Goal: Task Accomplishment & Management: Manage account settings

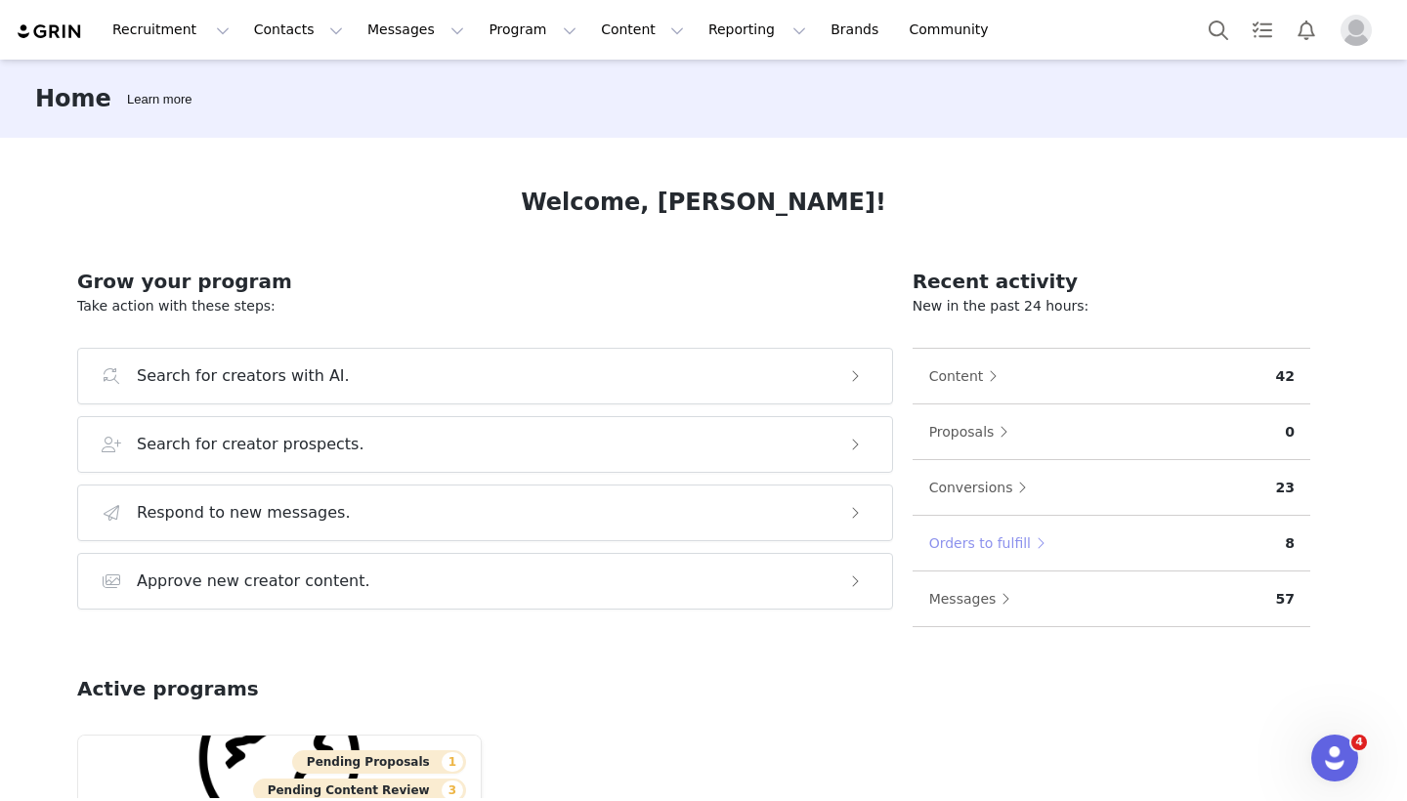
click at [988, 537] on button "Orders to fulfill" at bounding box center [991, 543] width 127 height 31
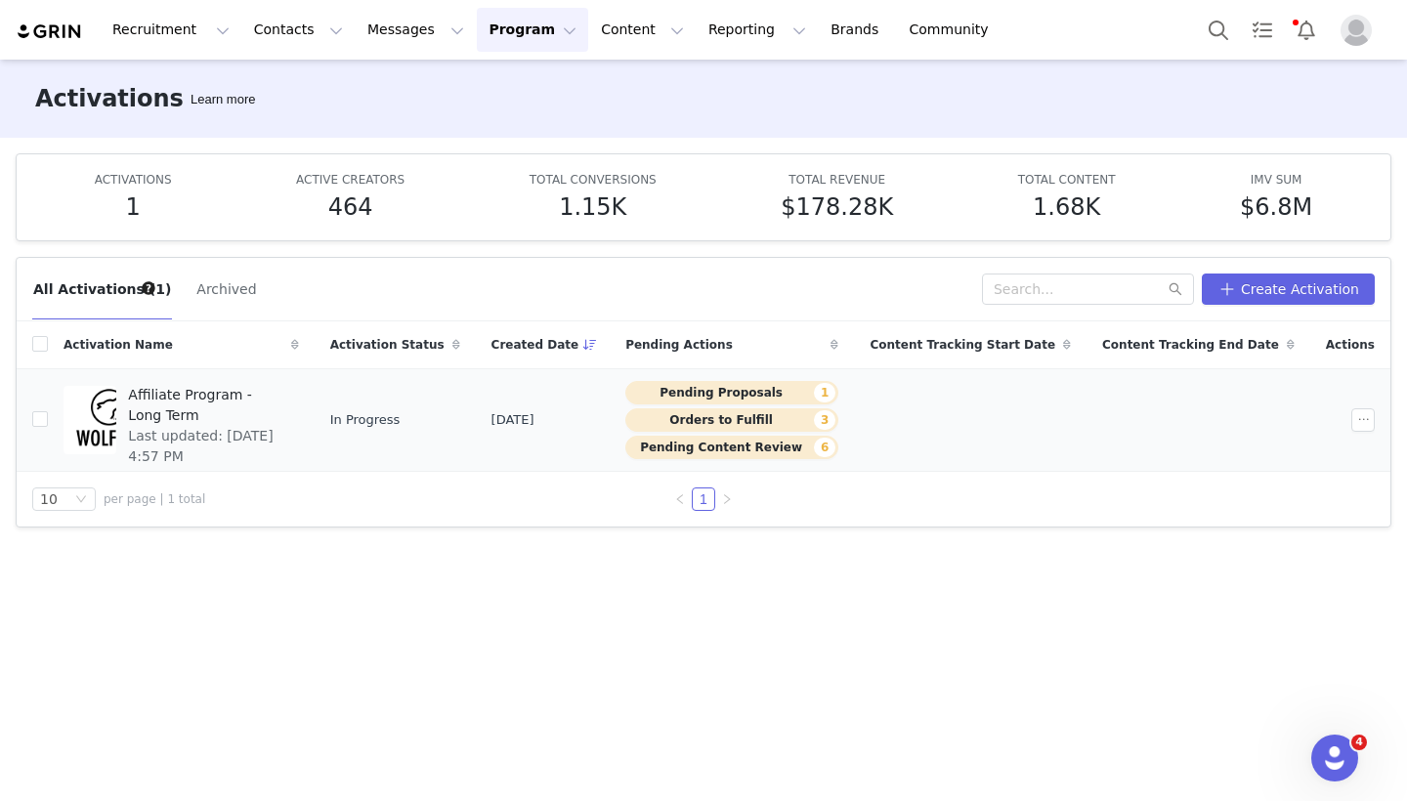
click at [795, 454] on button "Pending Content Review 6" at bounding box center [731, 447] width 213 height 23
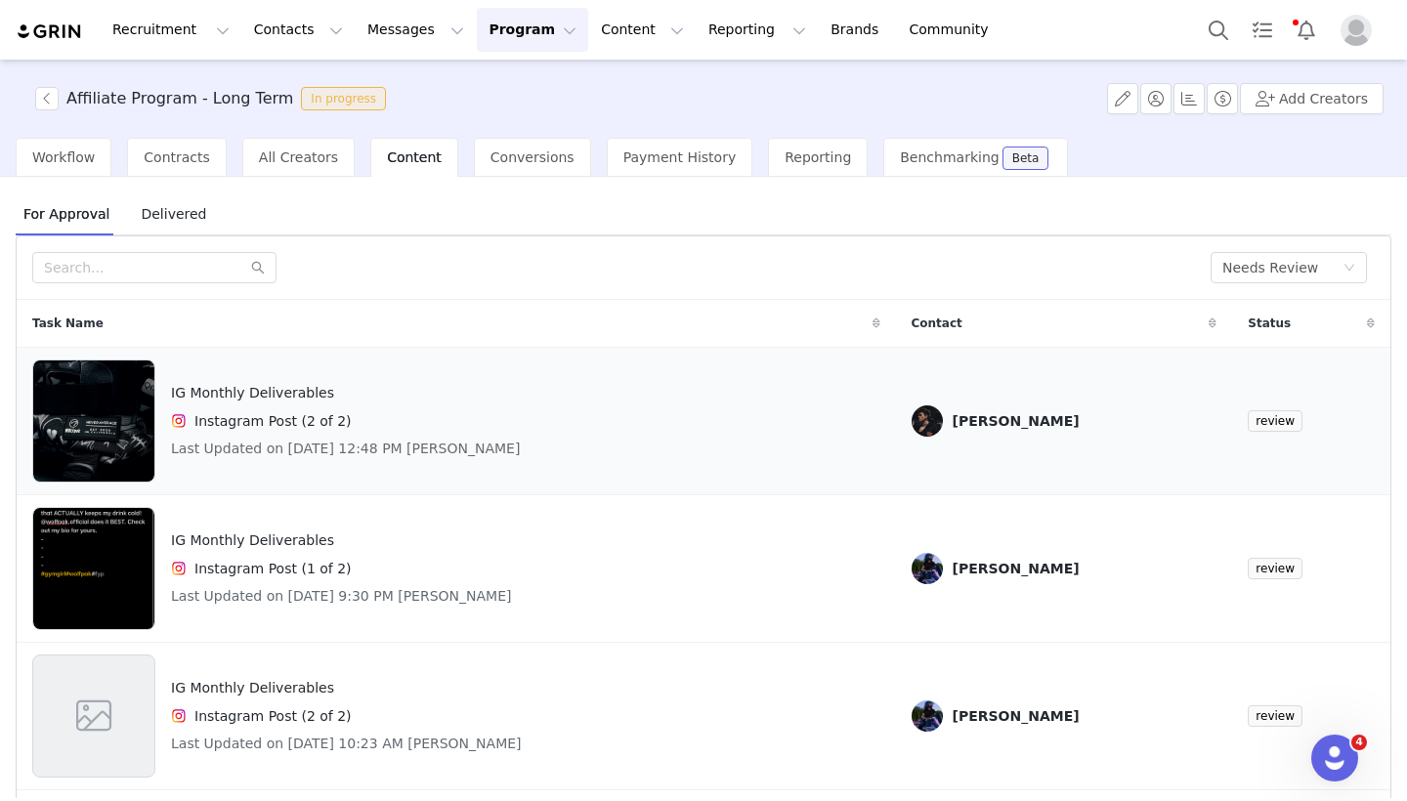
click at [128, 447] on img at bounding box center [93, 421] width 121 height 123
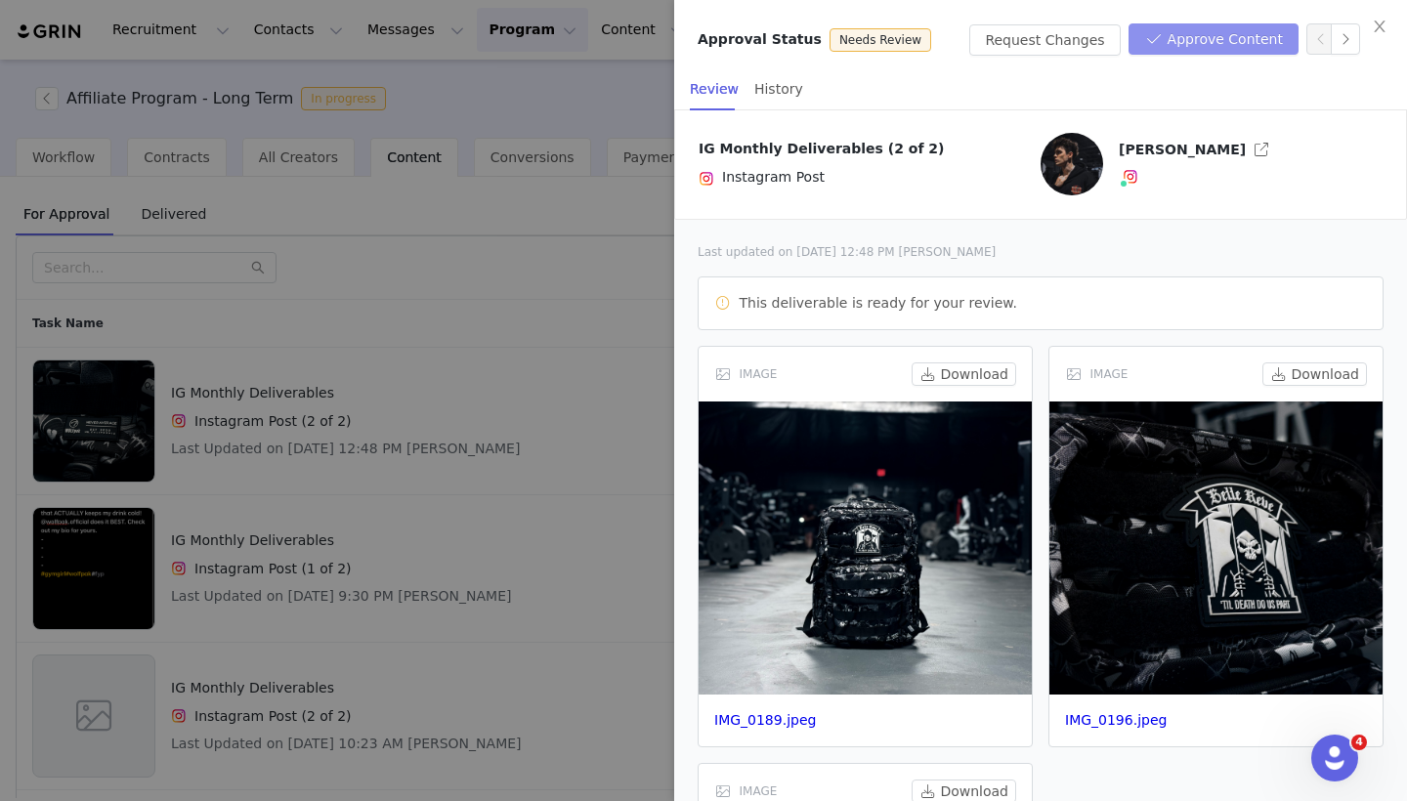
click at [1236, 28] on button "Approve Content" at bounding box center [1214, 38] width 170 height 31
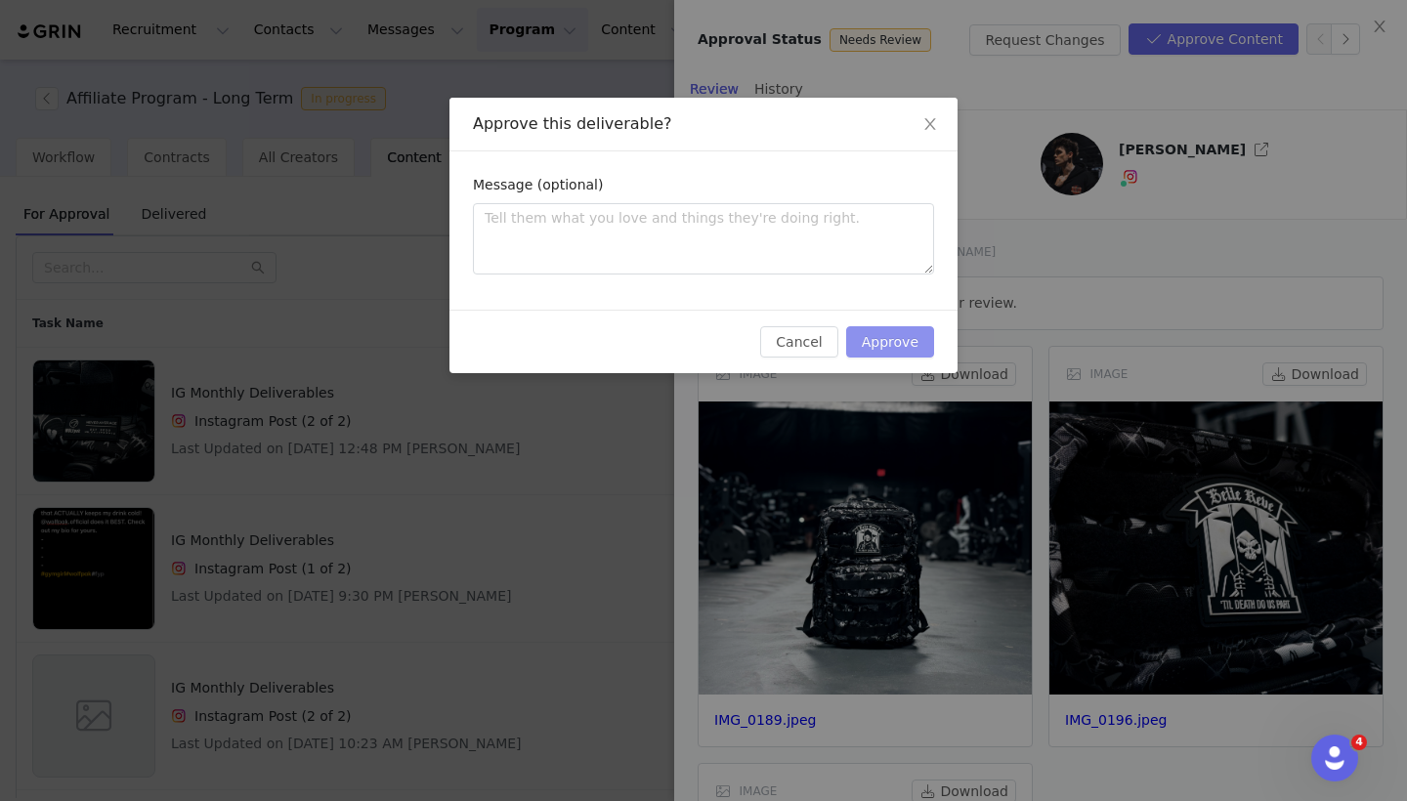
click at [893, 331] on button "Approve" at bounding box center [890, 341] width 88 height 31
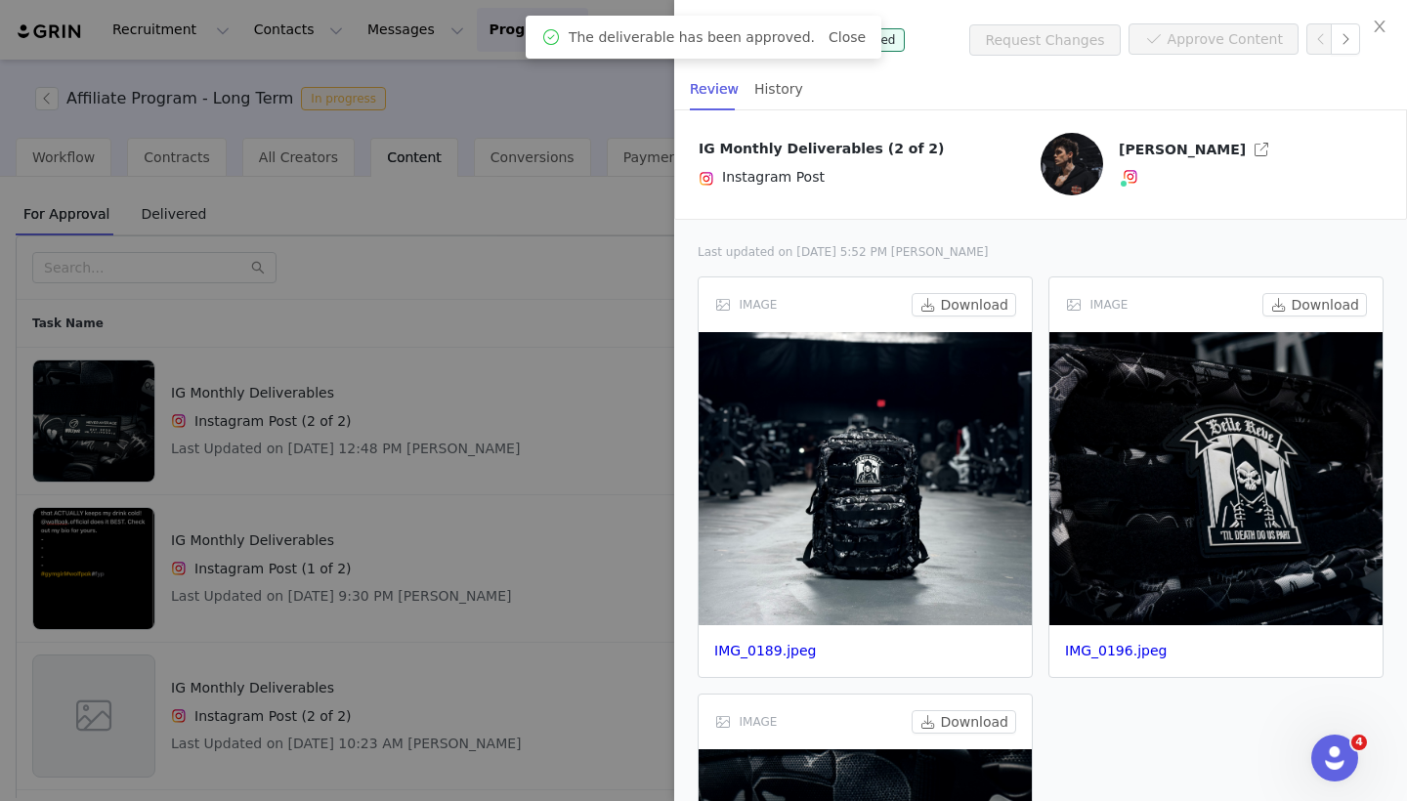
click at [626, 374] on div at bounding box center [703, 400] width 1407 height 801
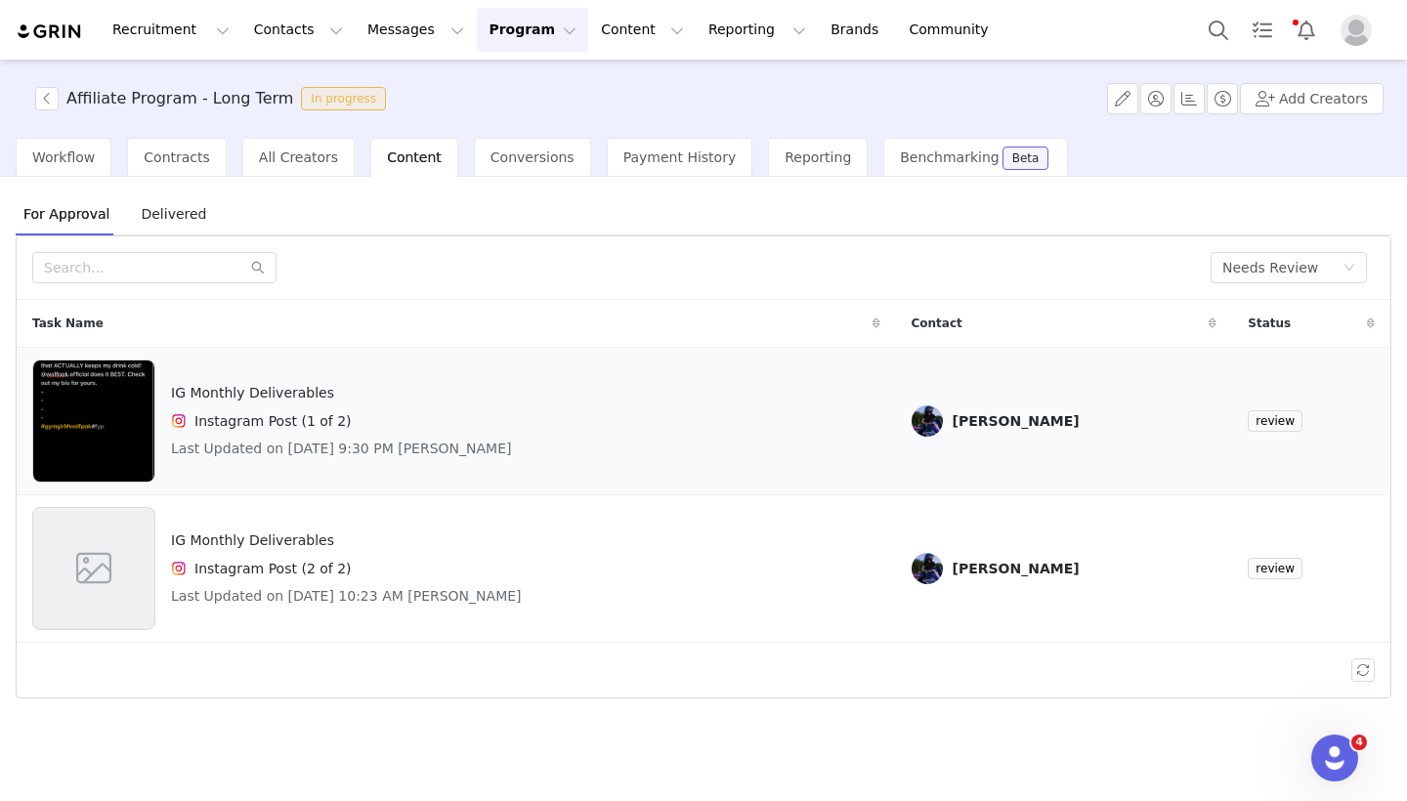
click at [476, 406] on div "IG Monthly Deliverables Instagram Post (1 of 2) Last Updated on [DATE] 9:30 PM …" at bounding box center [341, 421] width 341 height 123
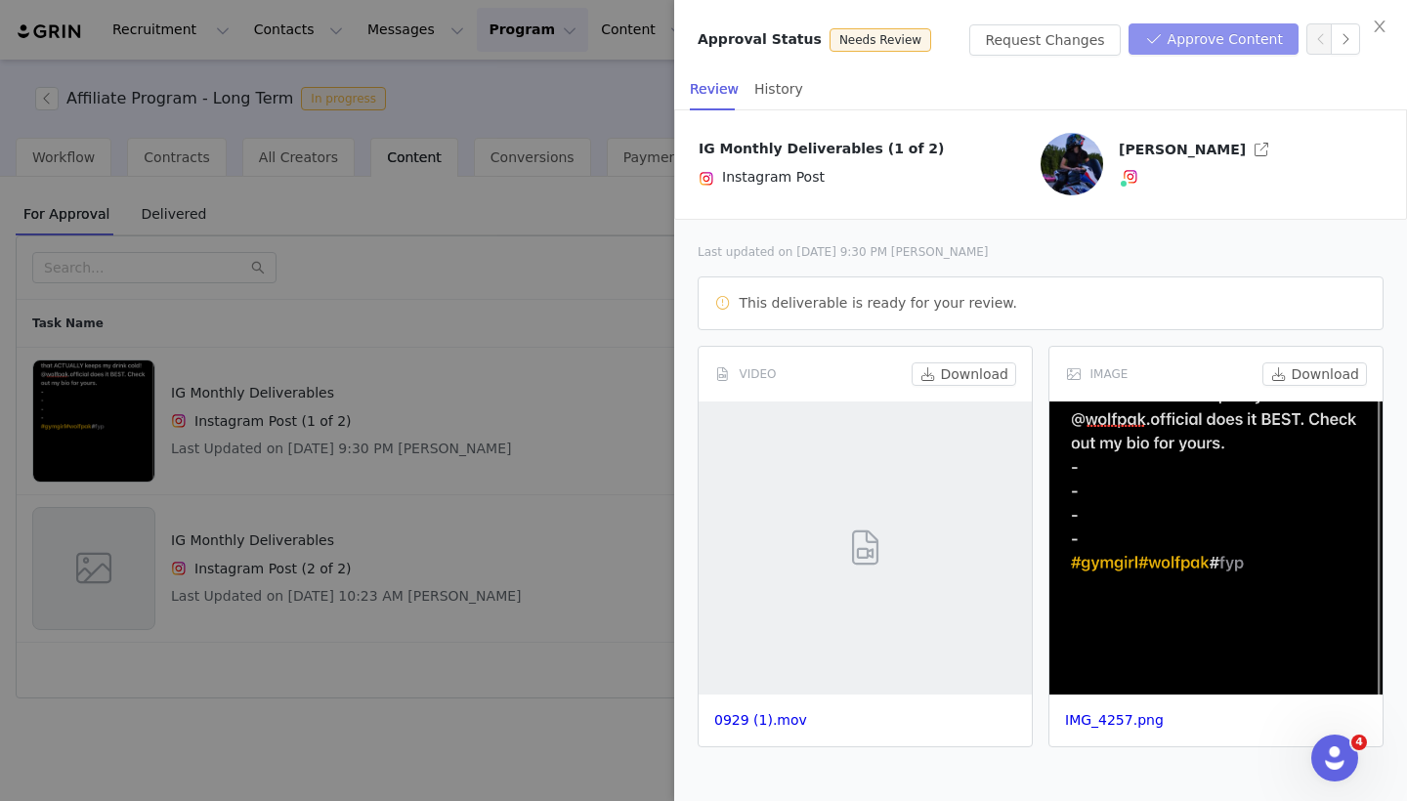
click at [1225, 43] on button "Approve Content" at bounding box center [1214, 38] width 170 height 31
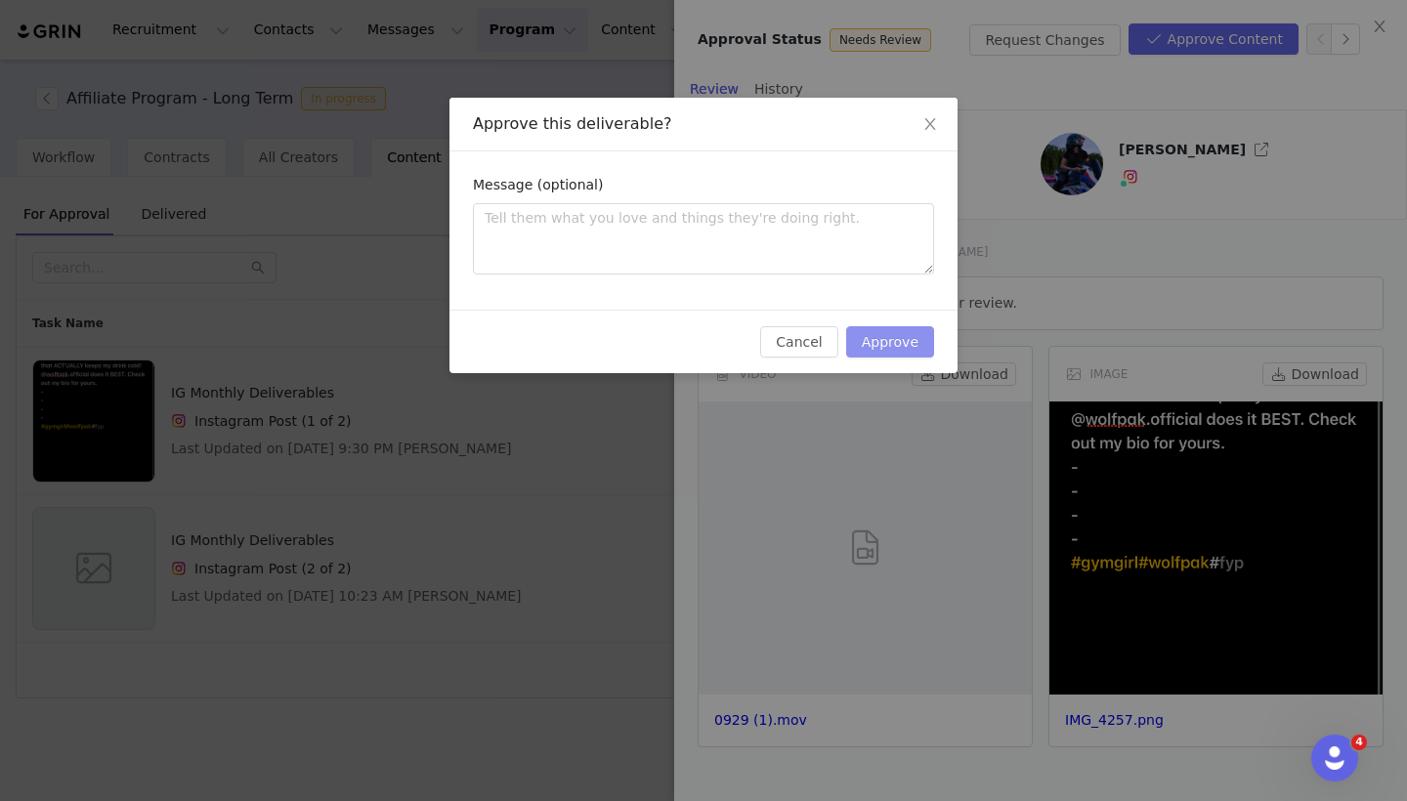
click at [890, 342] on button "Approve" at bounding box center [890, 341] width 88 height 31
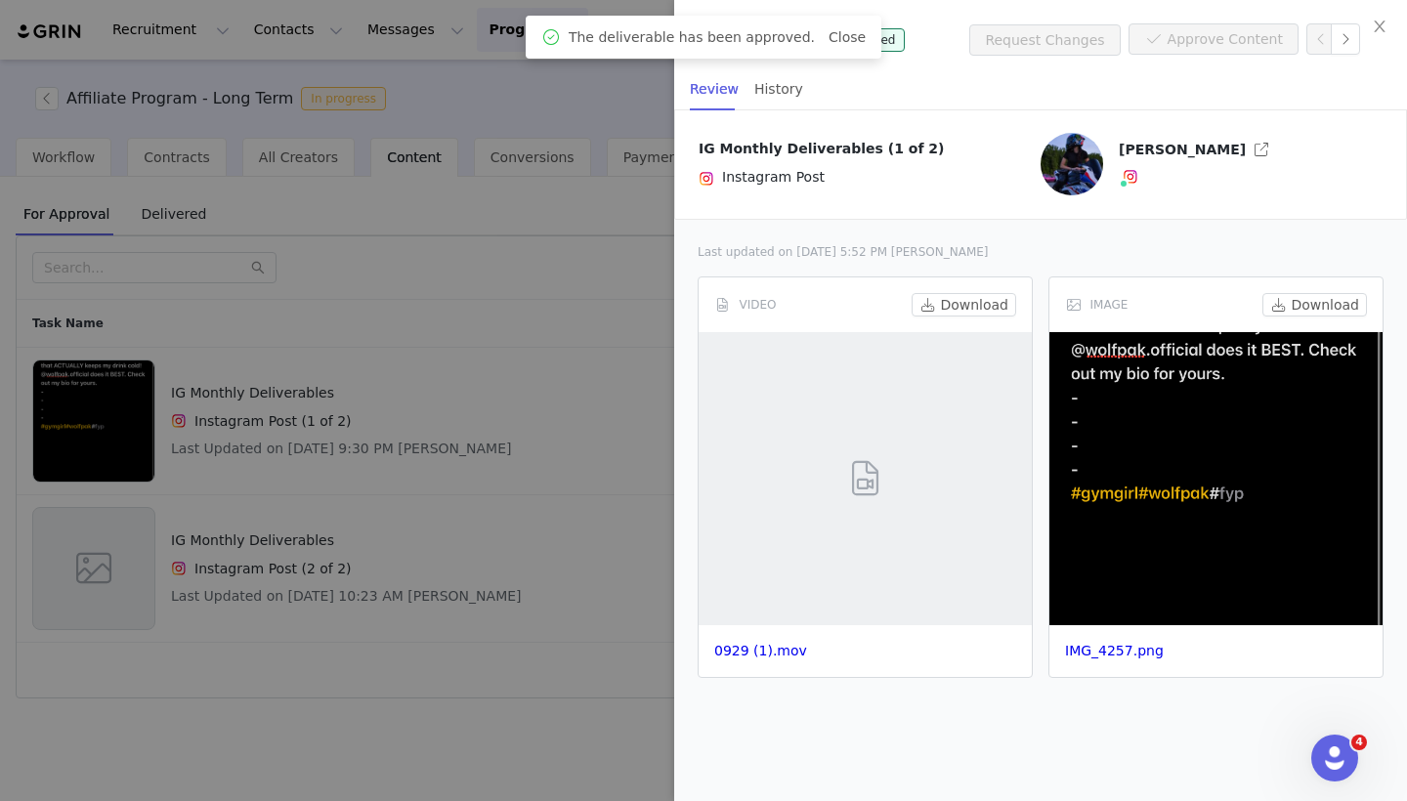
click at [555, 583] on div at bounding box center [703, 400] width 1407 height 801
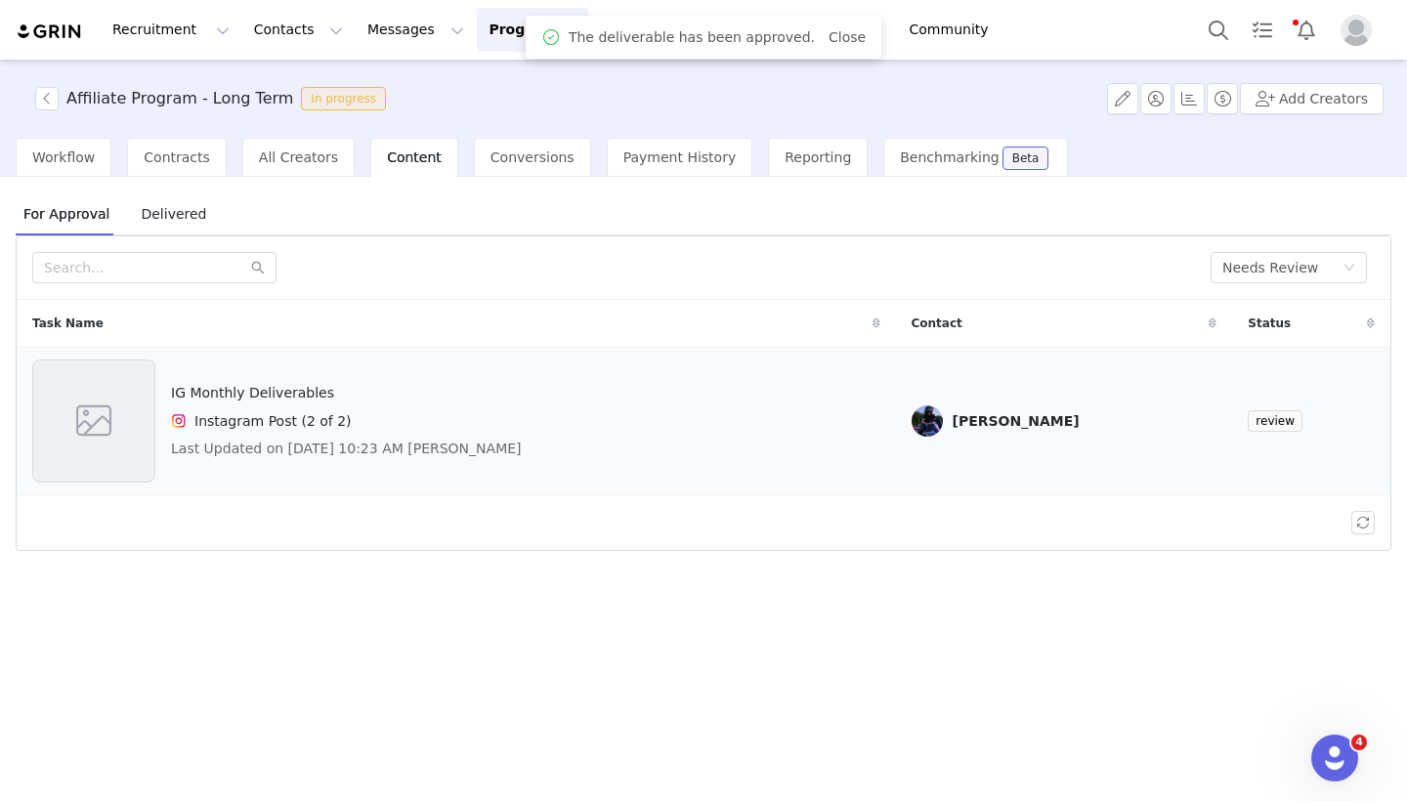
click at [342, 427] on div "Instagram Post (2 of 2)" at bounding box center [346, 420] width 351 height 23
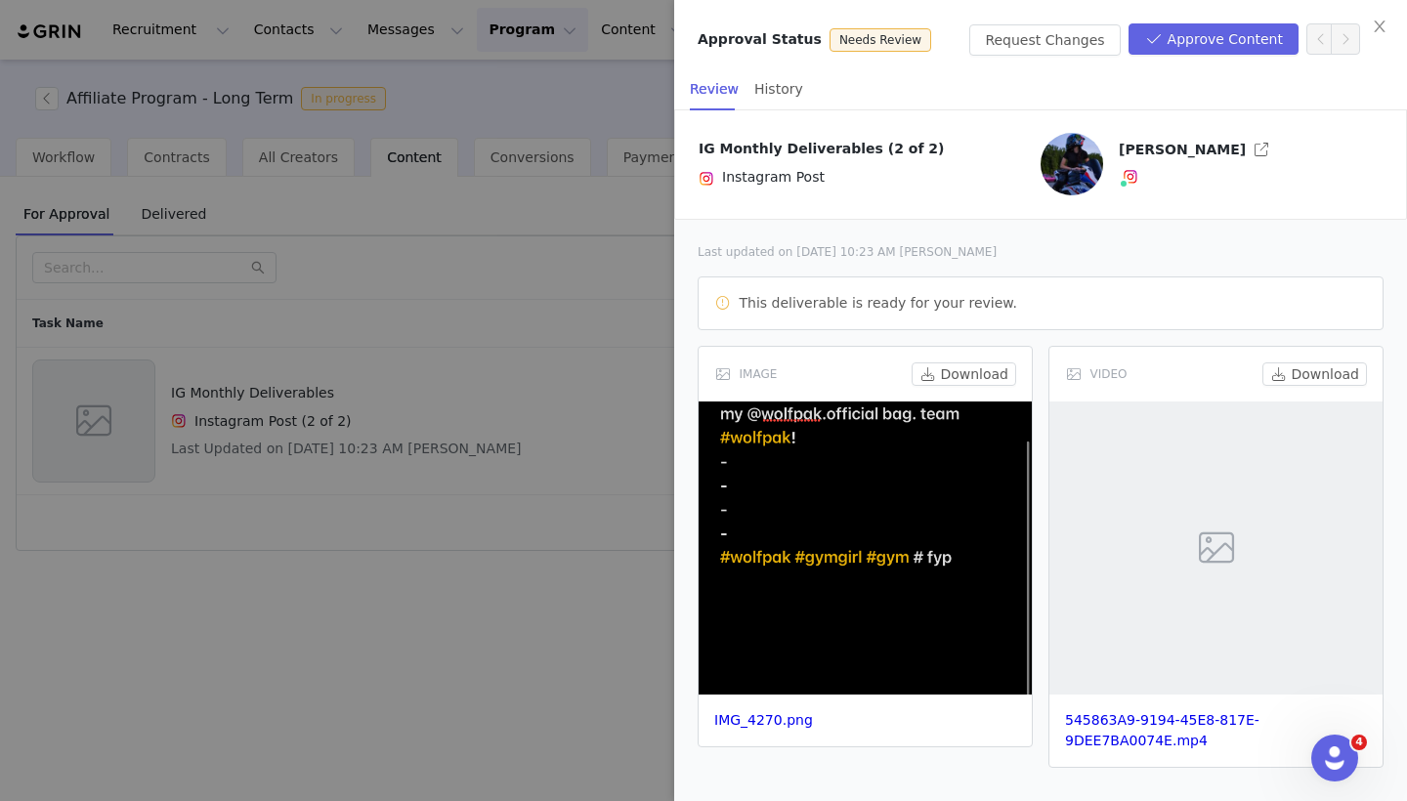
click at [484, 428] on div at bounding box center [703, 400] width 1407 height 801
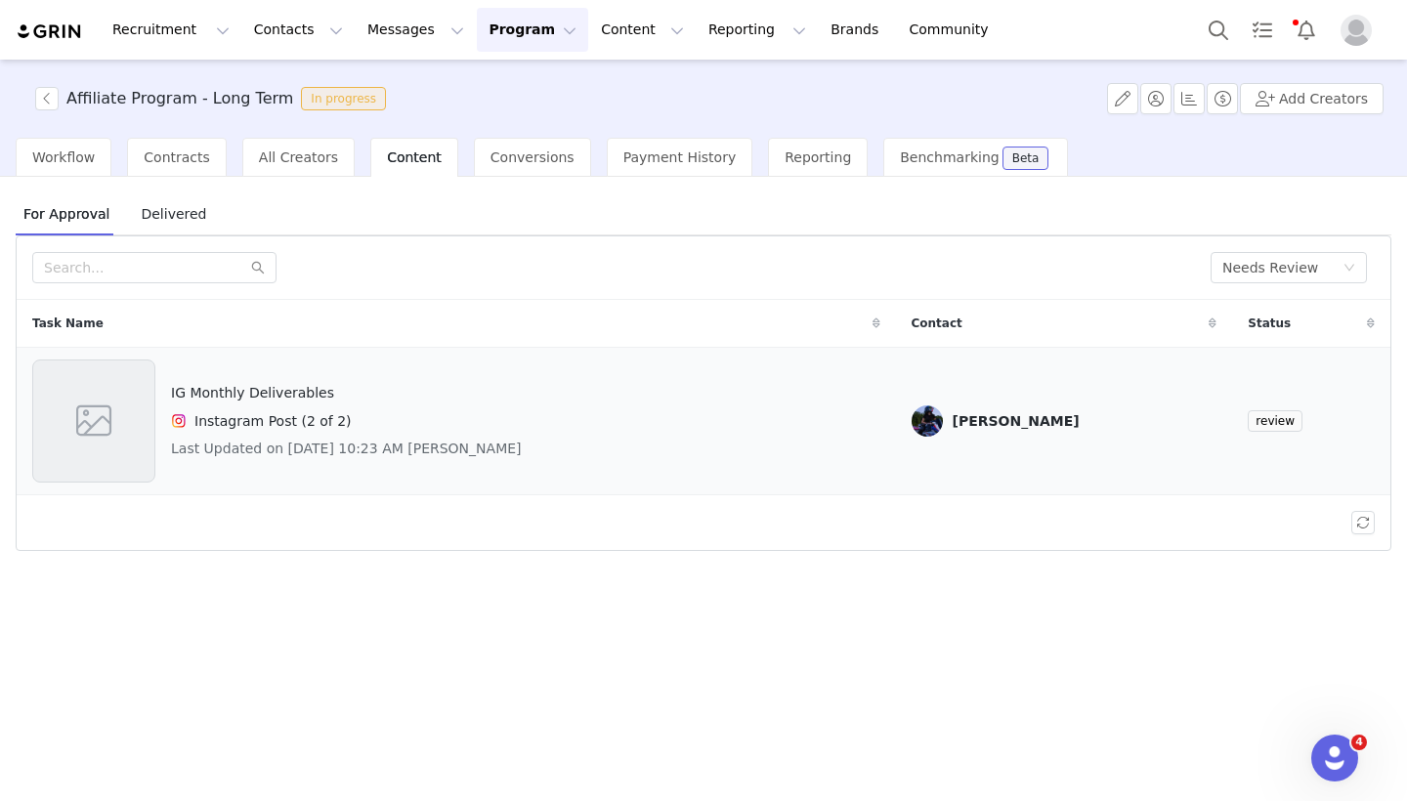
click at [643, 466] on div "IG Monthly Deliverables Instagram Post (2 of 2) Last Updated on [DATE] 10:23 AM…" at bounding box center [456, 421] width 848 height 123
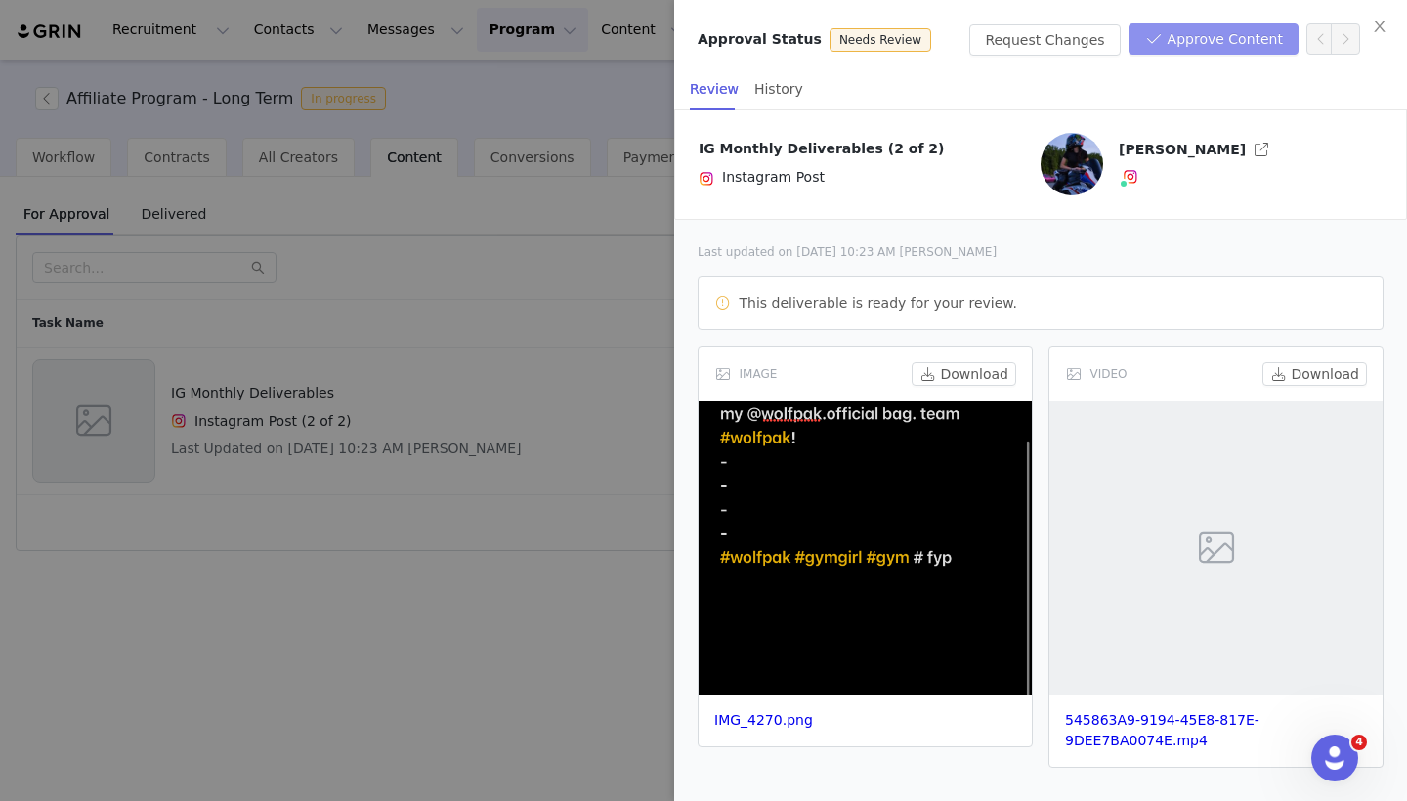
click at [1224, 36] on button "Approve Content" at bounding box center [1214, 38] width 170 height 31
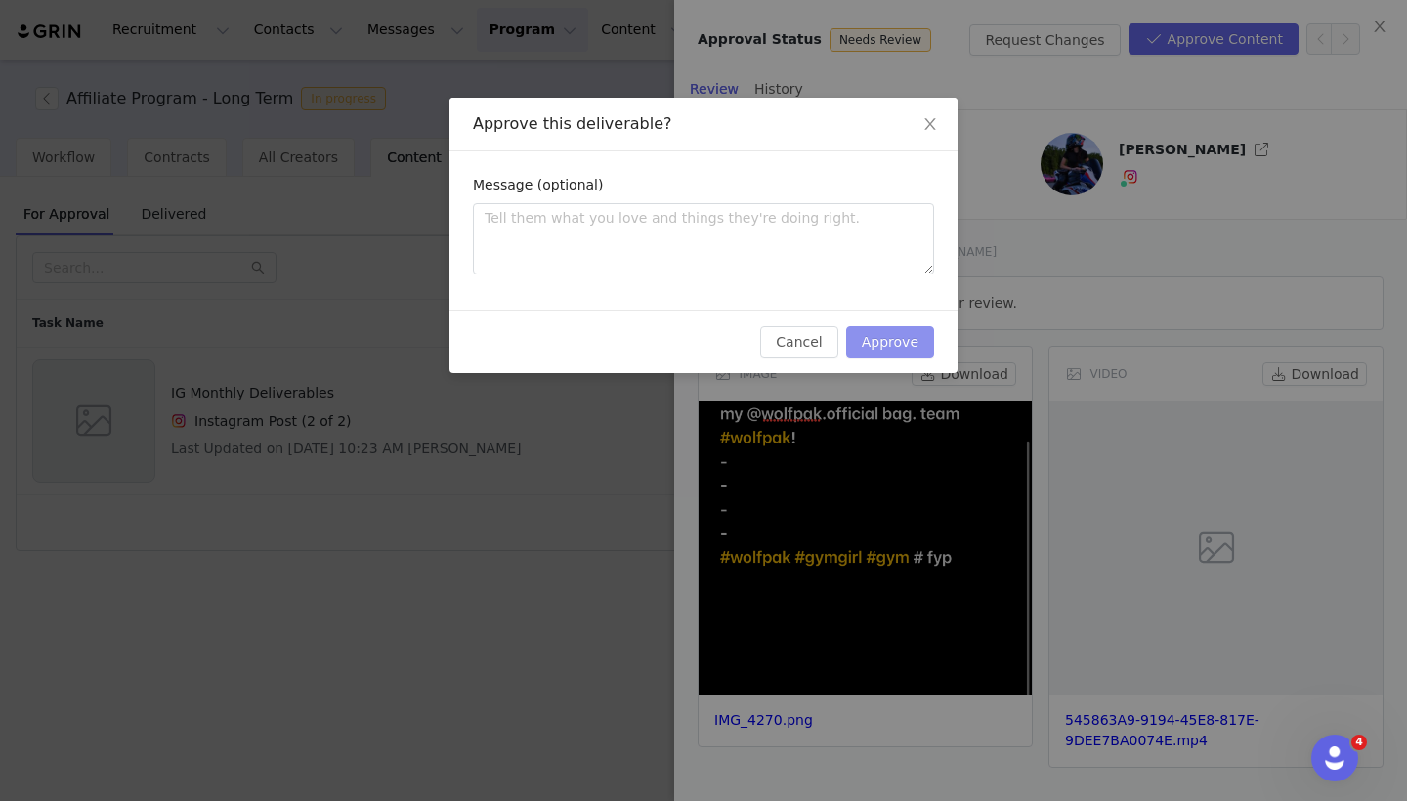
click at [881, 341] on button "Approve" at bounding box center [890, 341] width 88 height 31
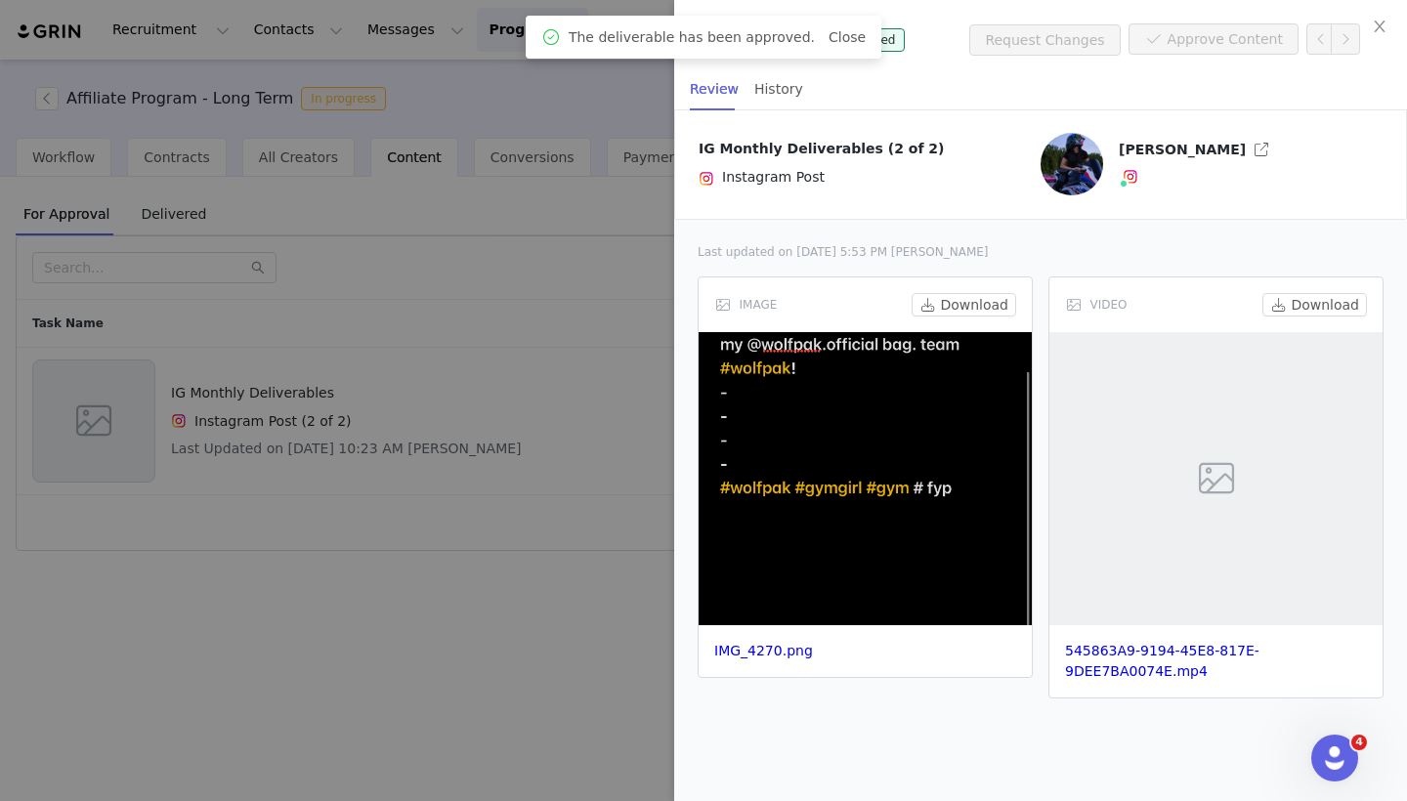
click at [604, 444] on div at bounding box center [703, 400] width 1407 height 801
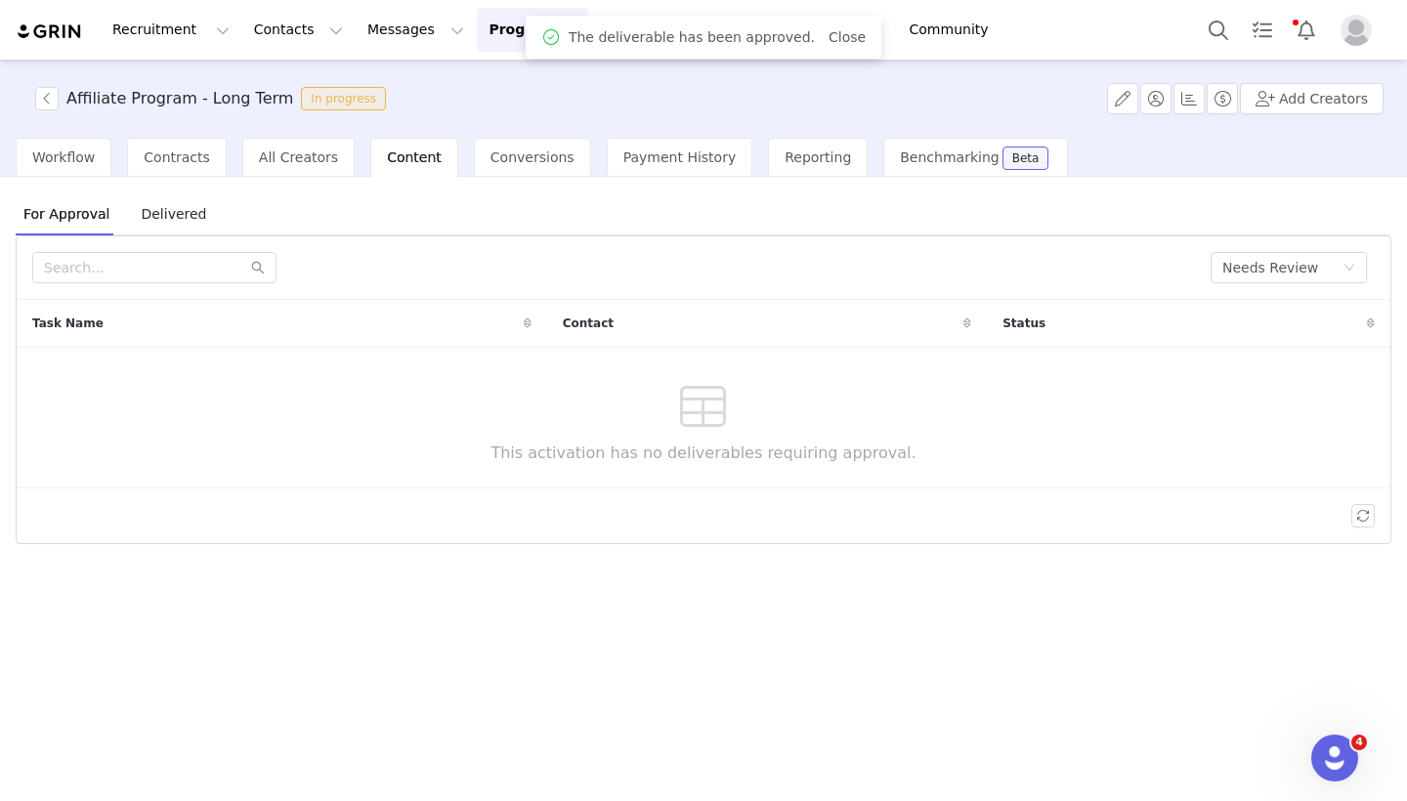
click at [491, 35] on button "Program Program" at bounding box center [532, 30] width 111 height 44
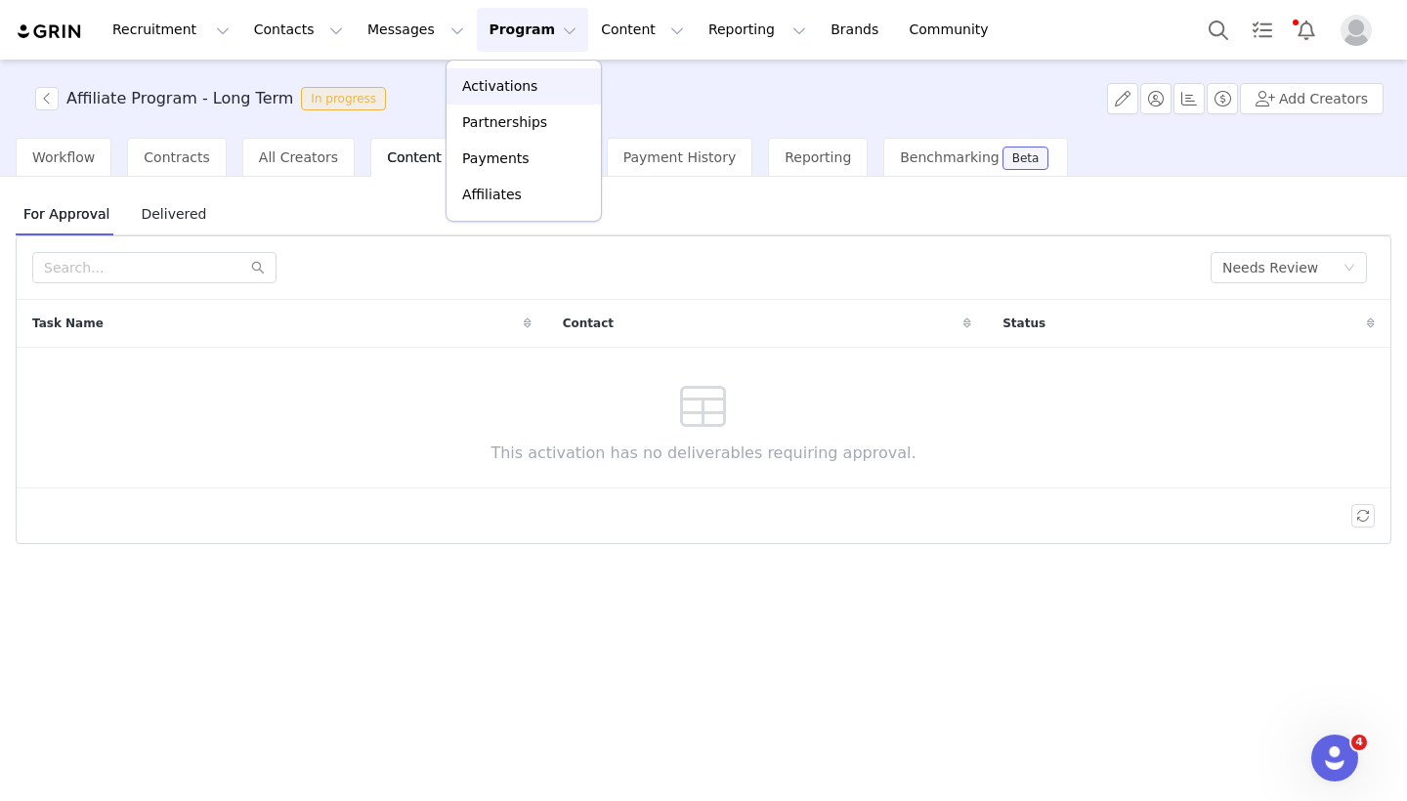
click at [514, 80] on p "Activations" at bounding box center [499, 86] width 75 height 21
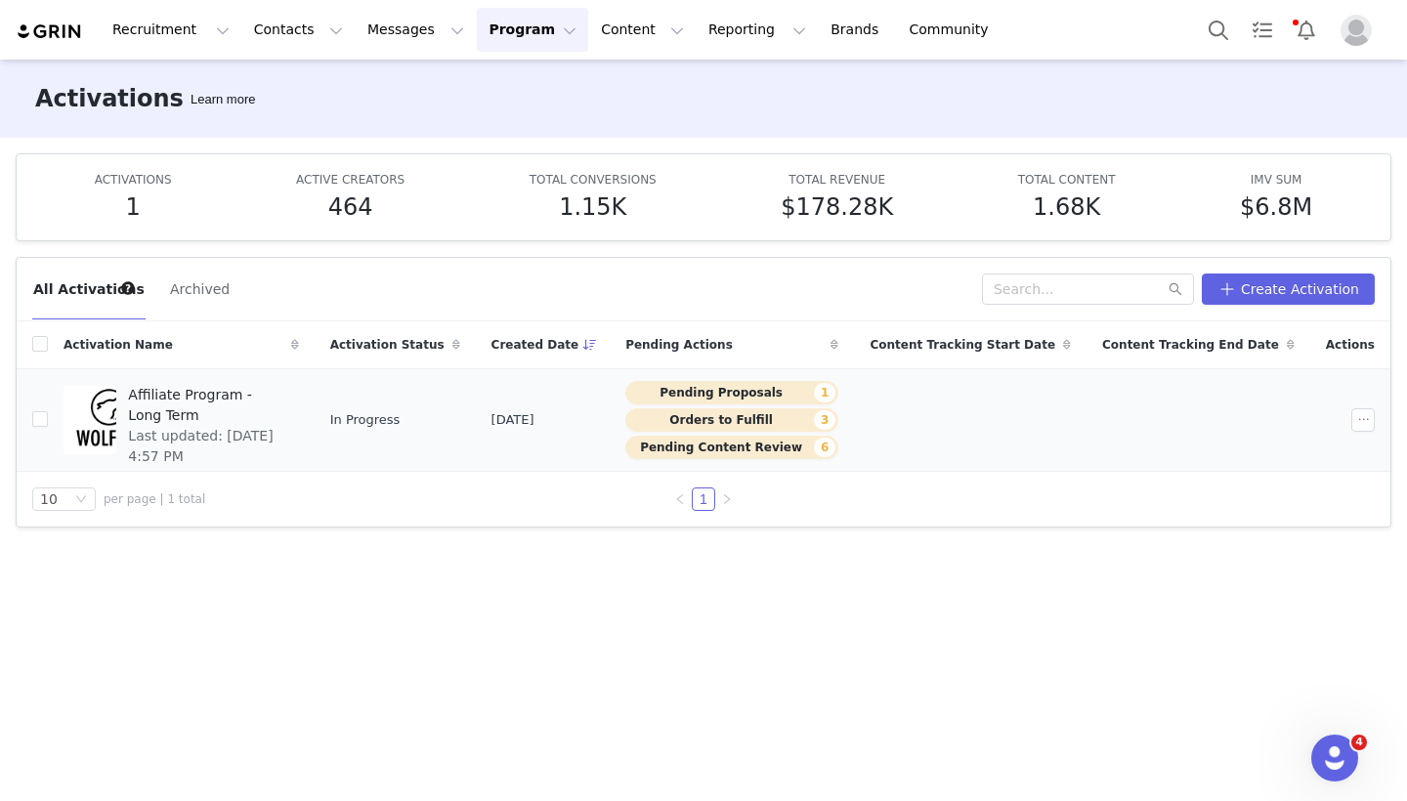
click at [819, 419] on button "Orders to Fulfill 3" at bounding box center [731, 419] width 213 height 23
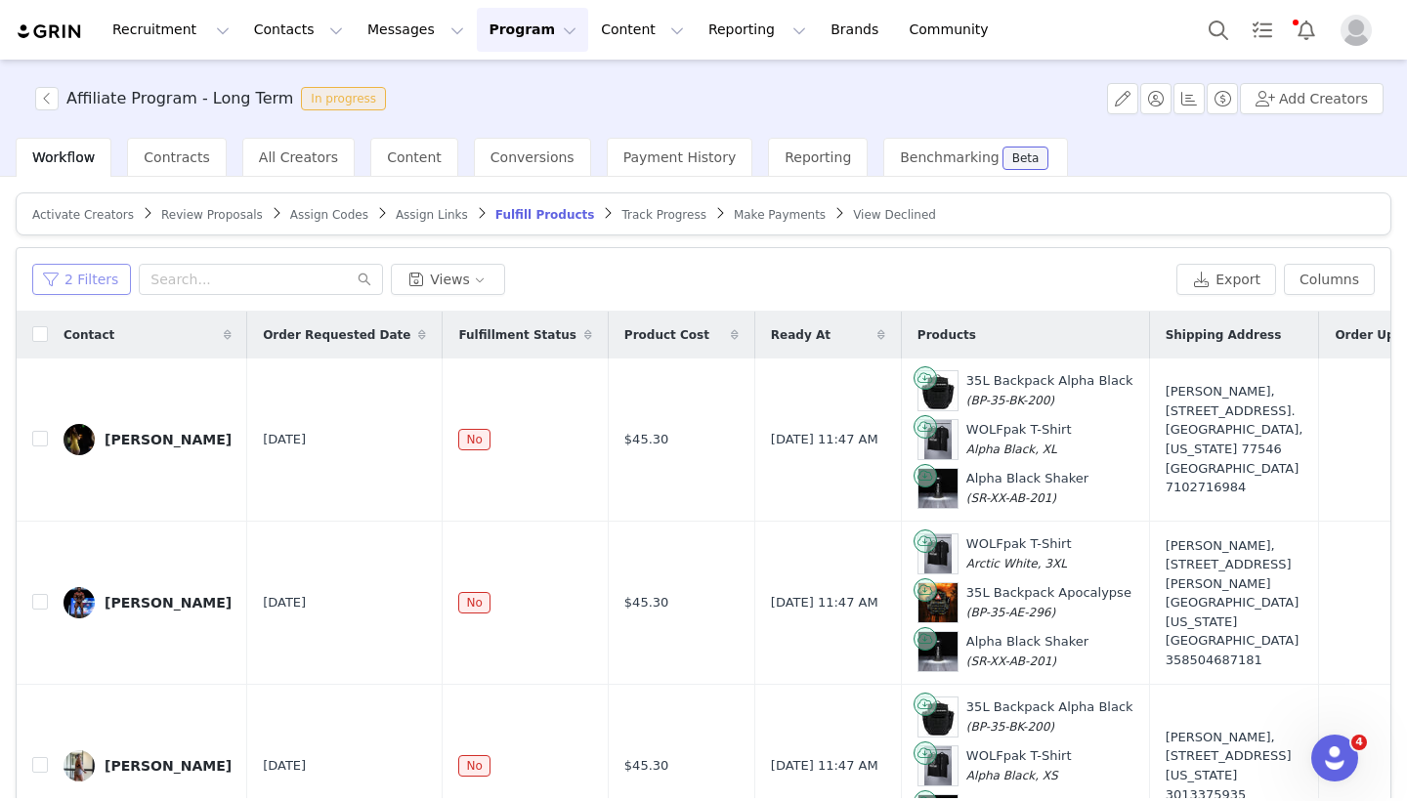
click at [95, 278] on button "2 Filters" at bounding box center [81, 279] width 99 height 31
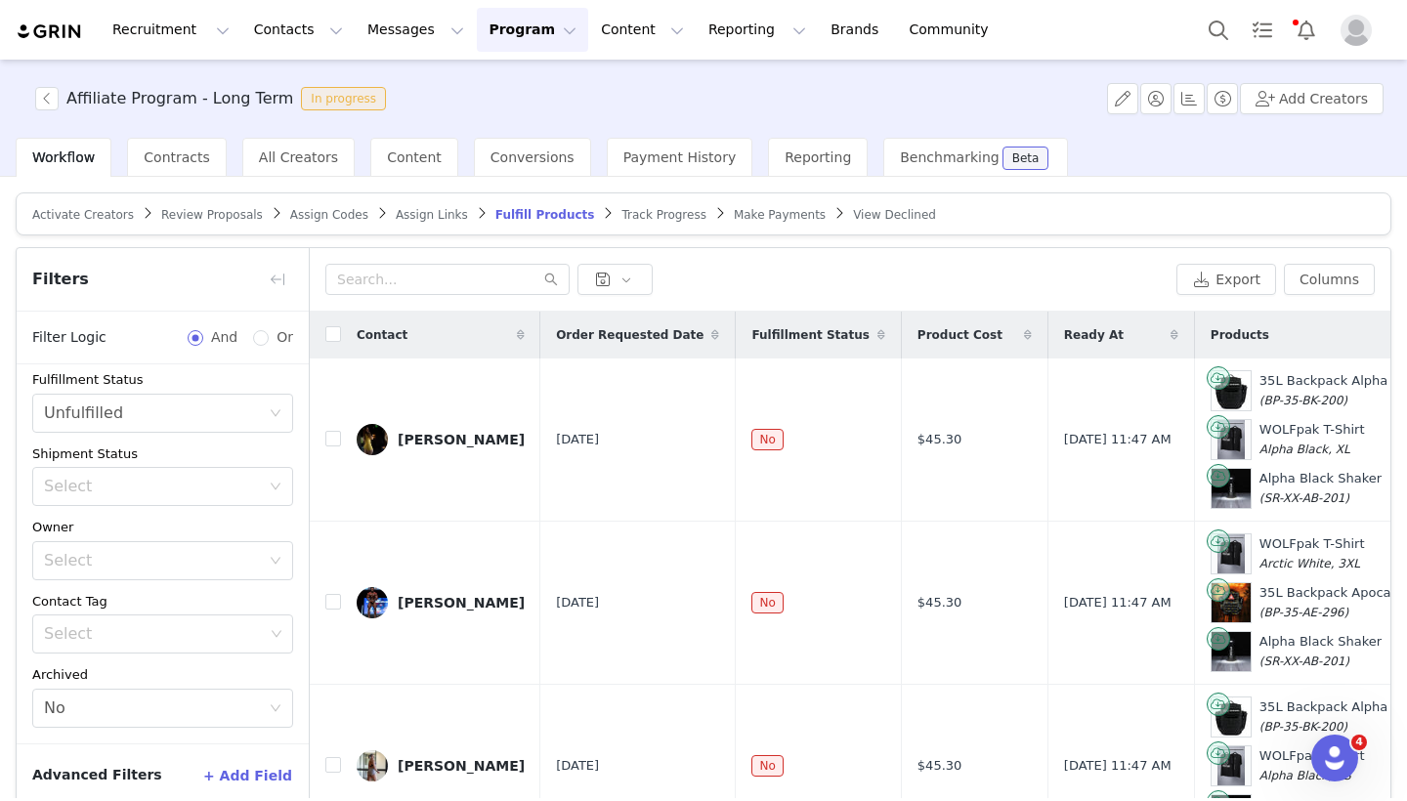
scroll to position [156, 0]
click at [274, 266] on button "button" at bounding box center [277, 279] width 31 height 31
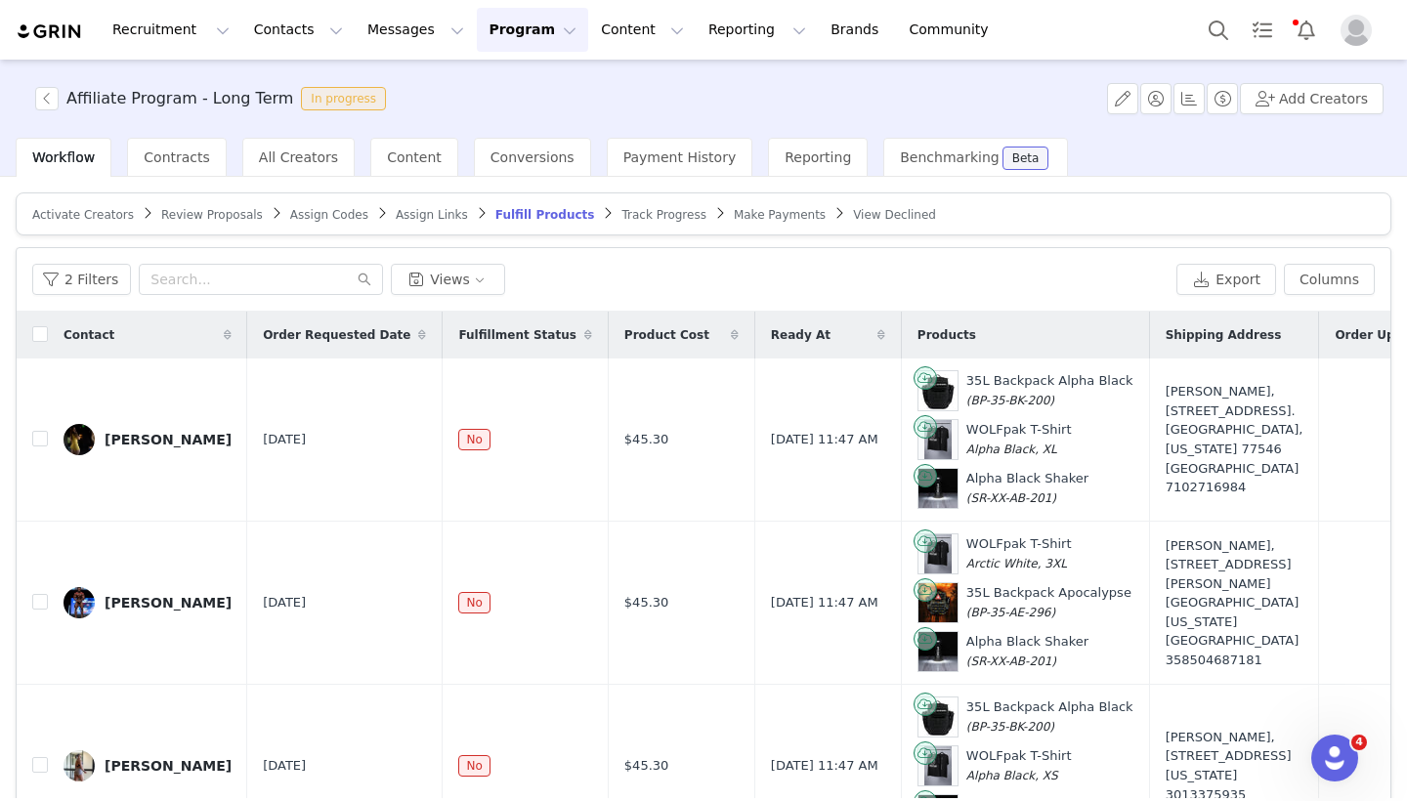
click at [31, 330] on th at bounding box center [32, 335] width 31 height 47
click at [39, 336] on input "checkbox" at bounding box center [40, 334] width 16 height 16
checkbox input "true"
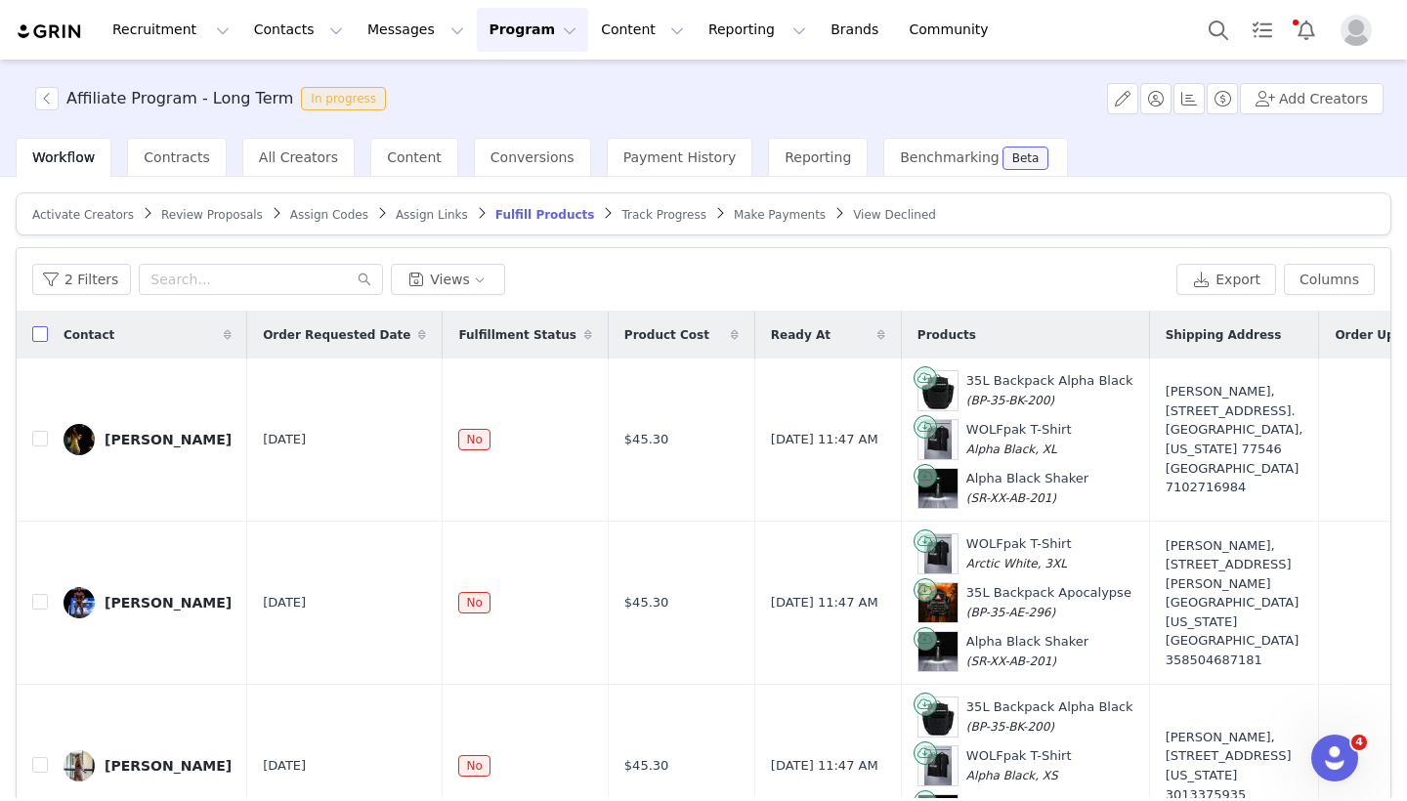
checkbox input "true"
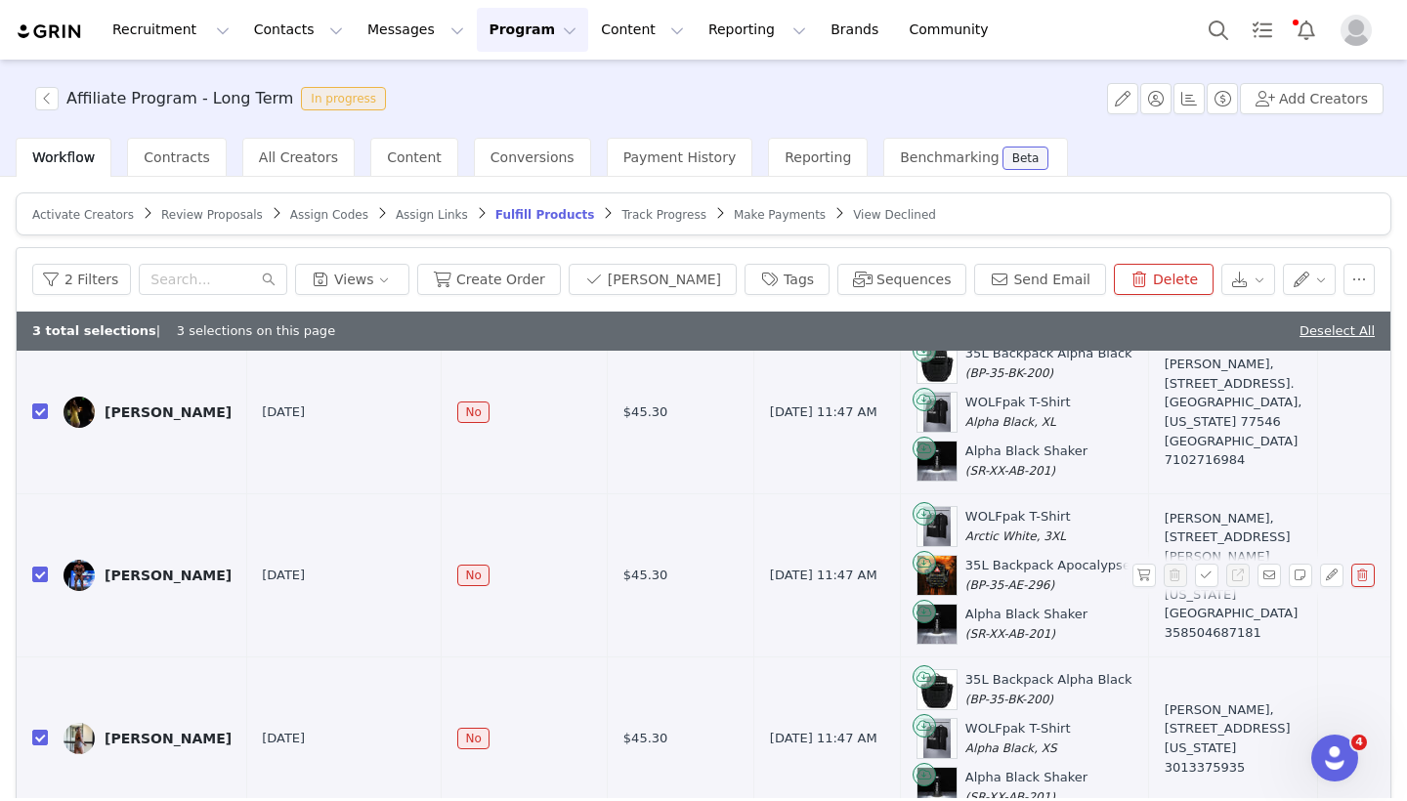
scroll to position [66, 1]
click at [537, 278] on button "Create Order" at bounding box center [489, 279] width 144 height 31
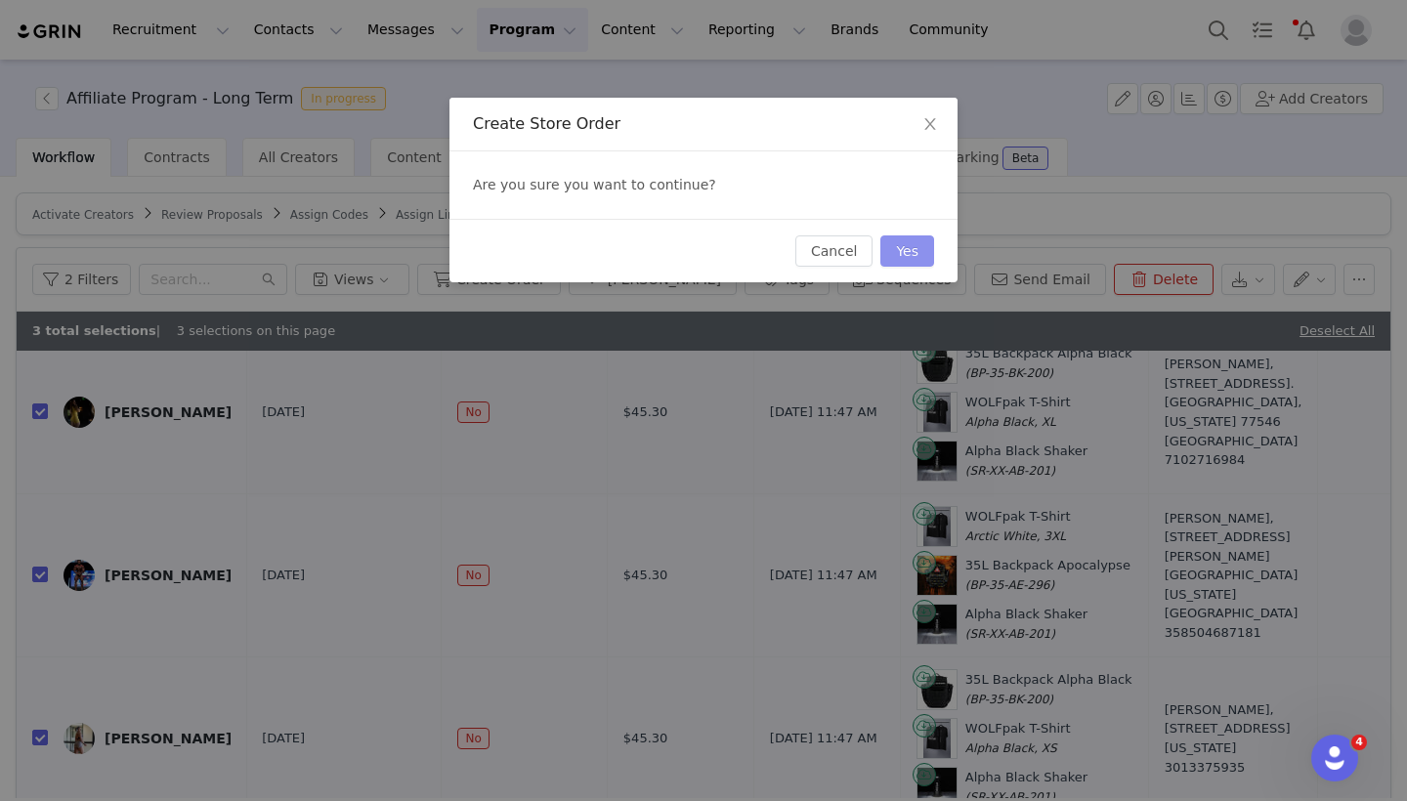
click at [920, 251] on button "Yes" at bounding box center [907, 250] width 54 height 31
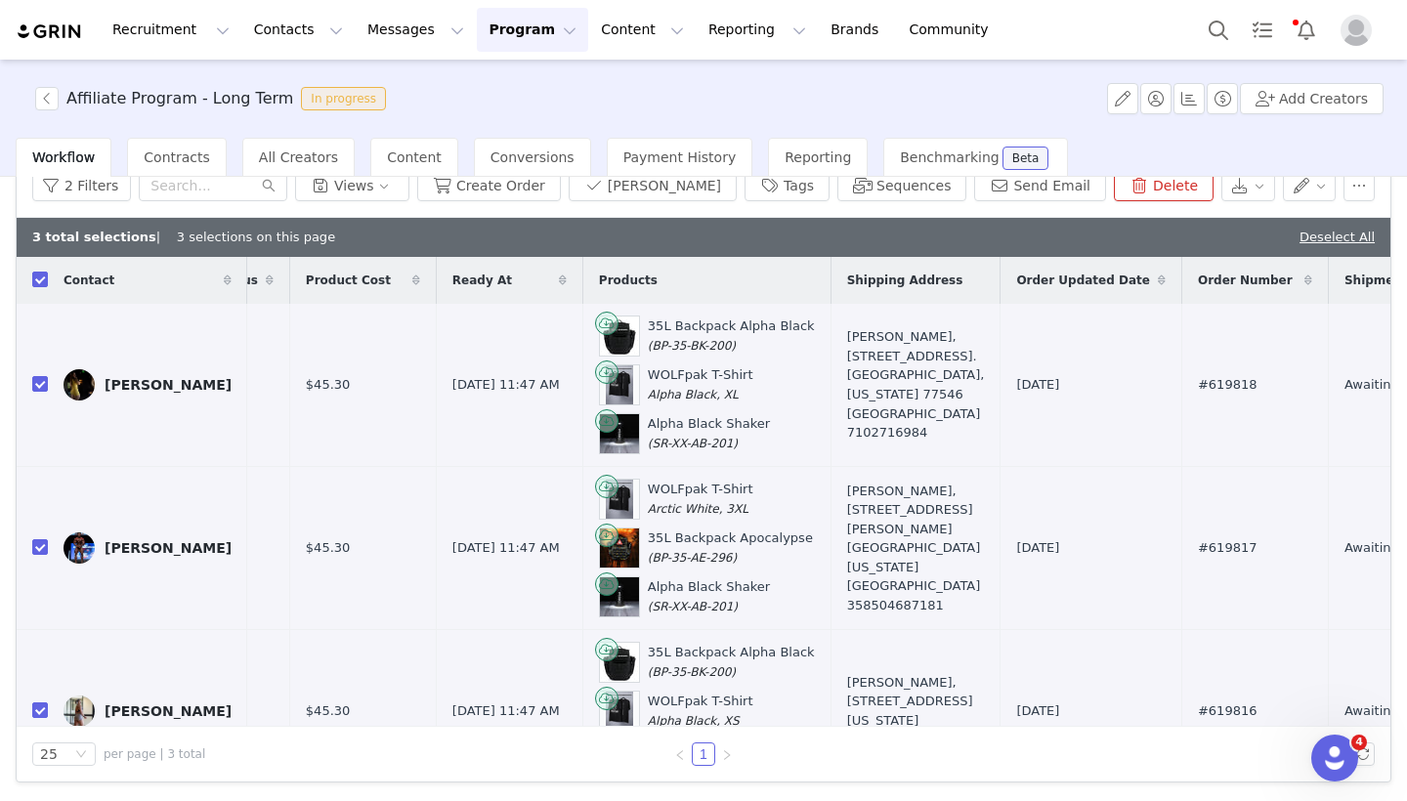
scroll to position [0, 319]
click at [656, 191] on button "[PERSON_NAME]" at bounding box center [653, 185] width 168 height 31
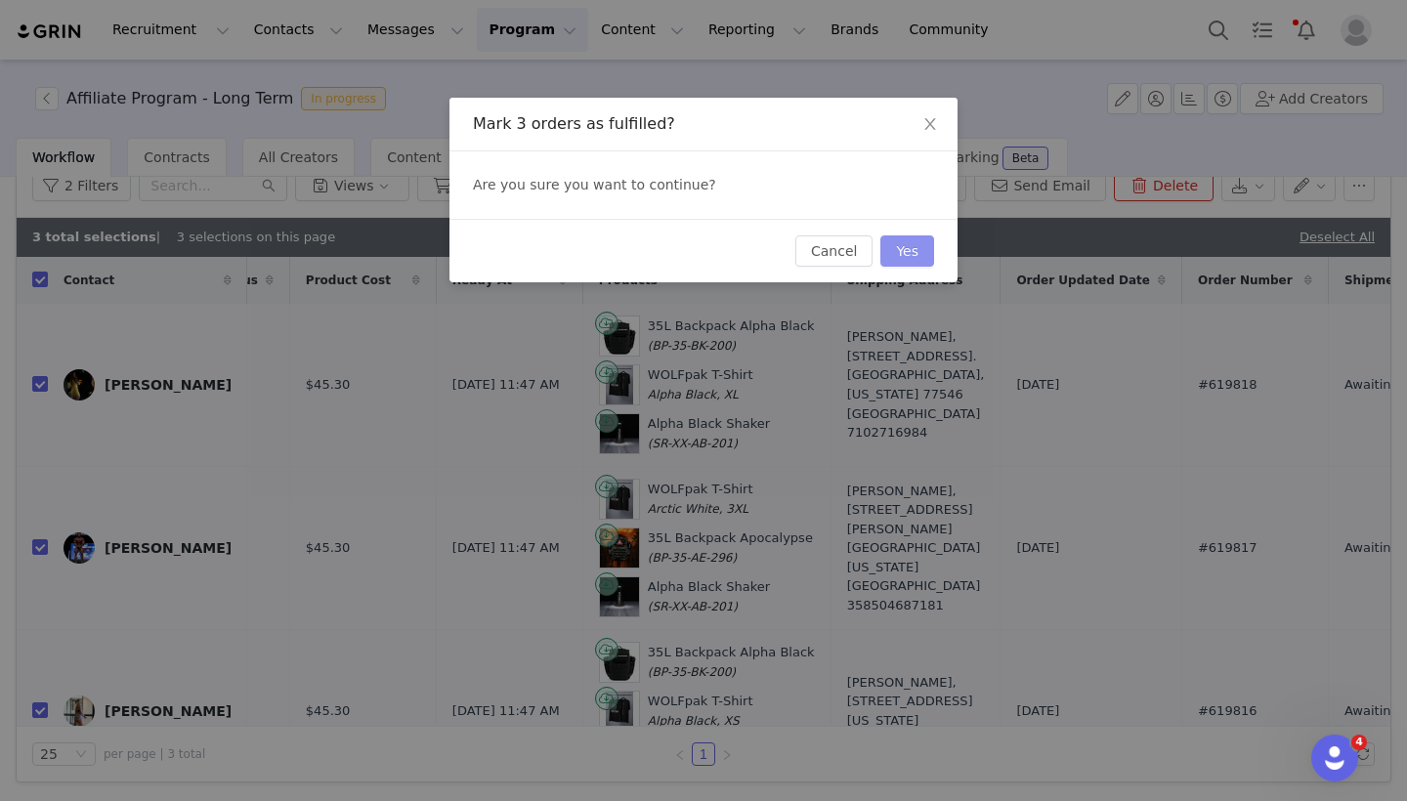
click at [904, 248] on button "Yes" at bounding box center [907, 250] width 54 height 31
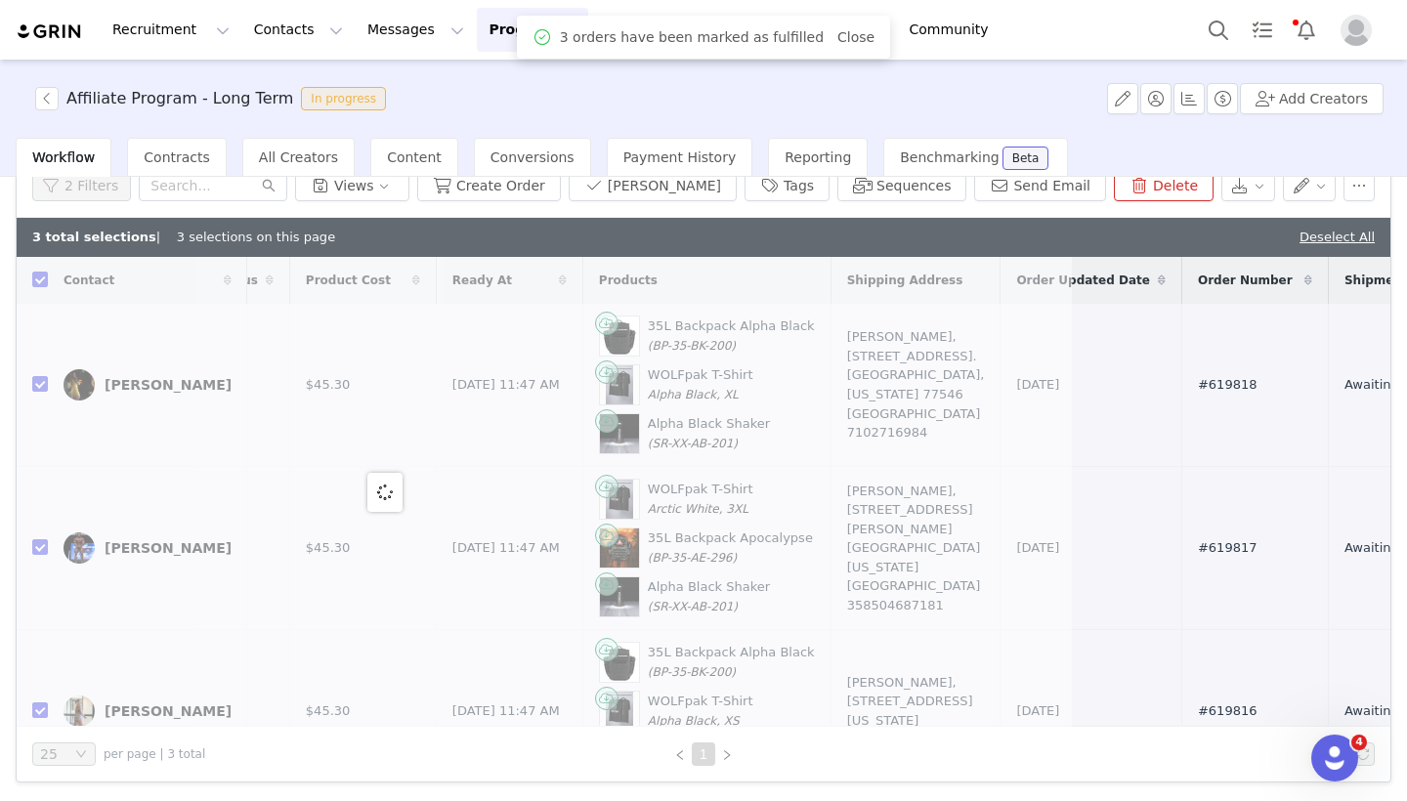
scroll to position [0, 0]
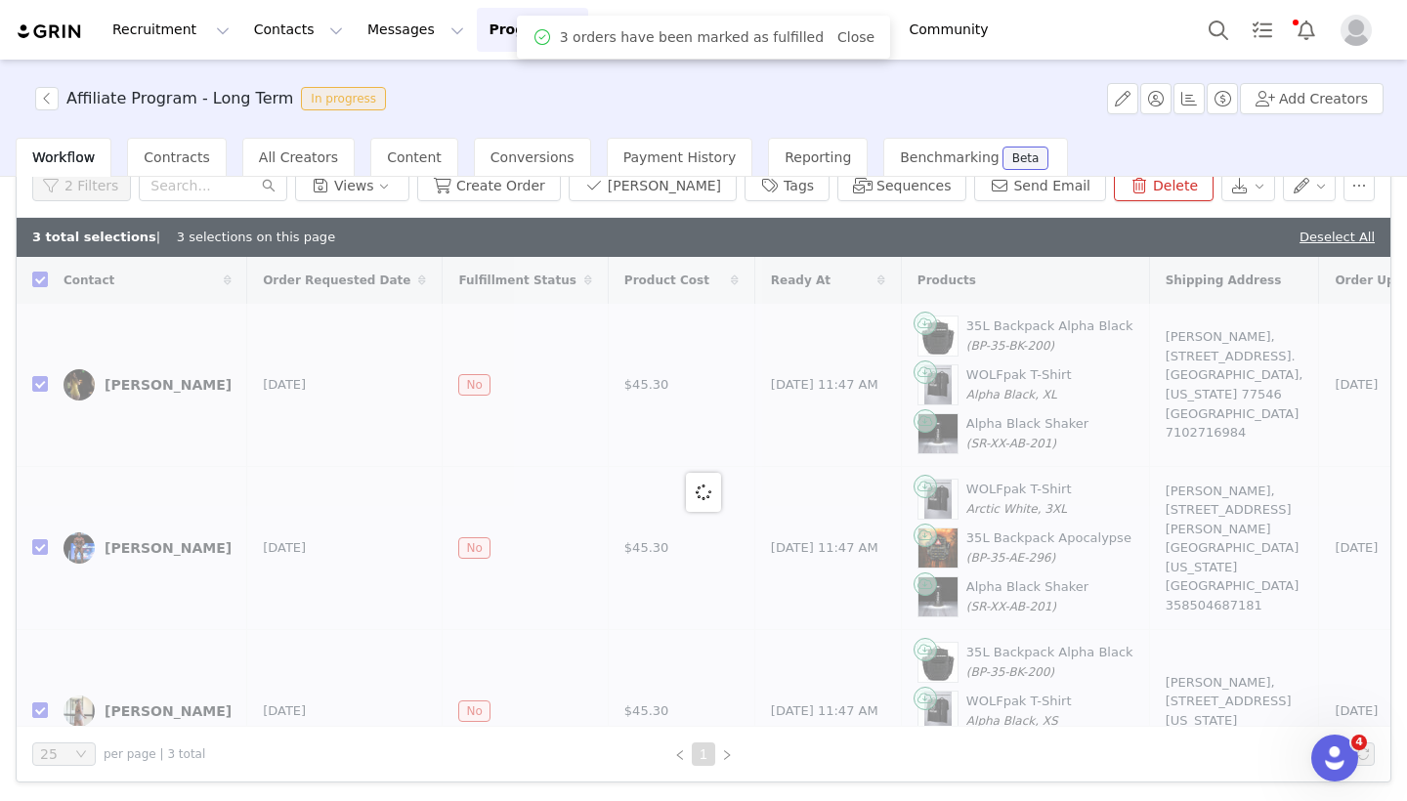
checkbox input "false"
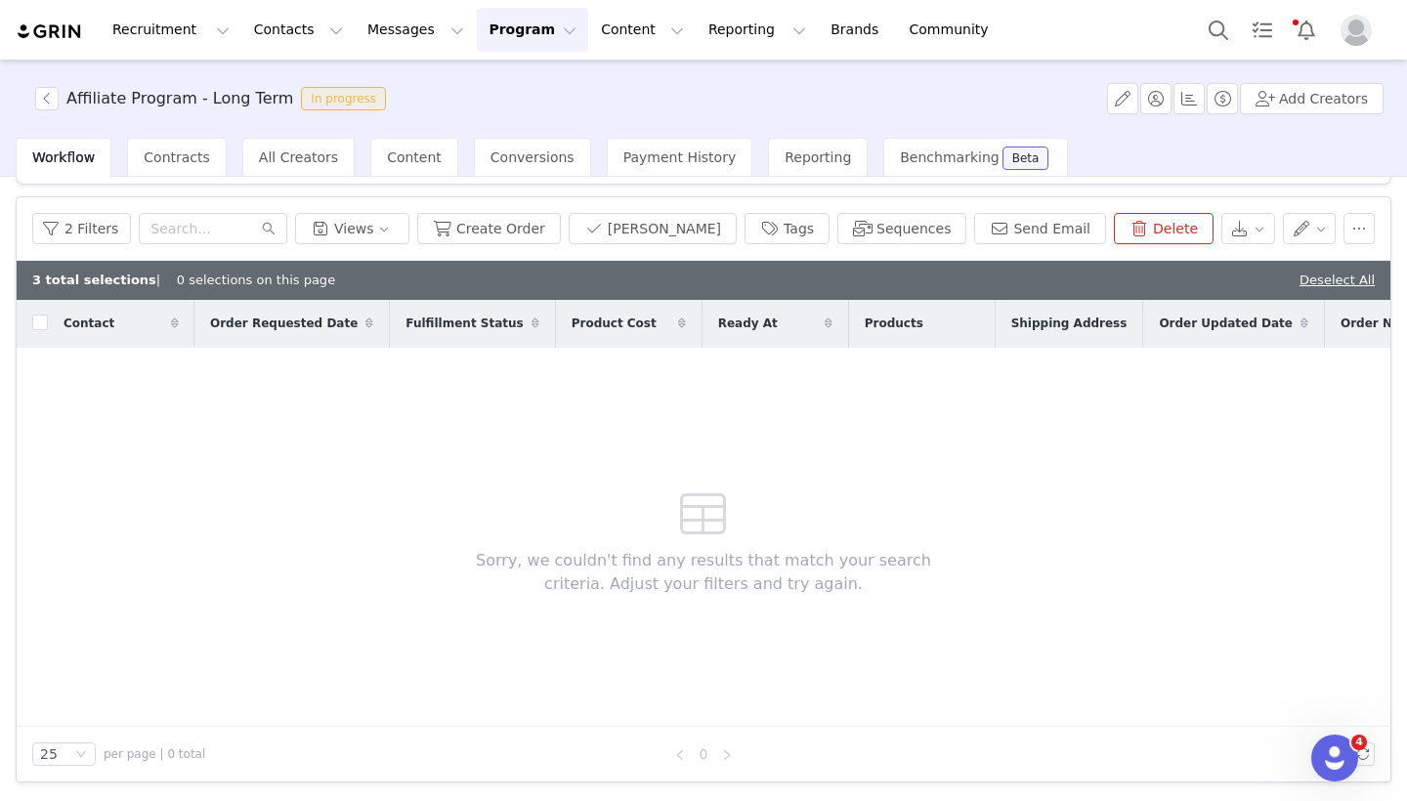
click at [529, 26] on button "Program Program" at bounding box center [532, 30] width 111 height 44
click at [620, 94] on div "Affiliate Program - Long Term In progress Add Creators" at bounding box center [703, 99] width 1407 height 78
click at [99, 241] on button "2 Filters" at bounding box center [81, 228] width 99 height 31
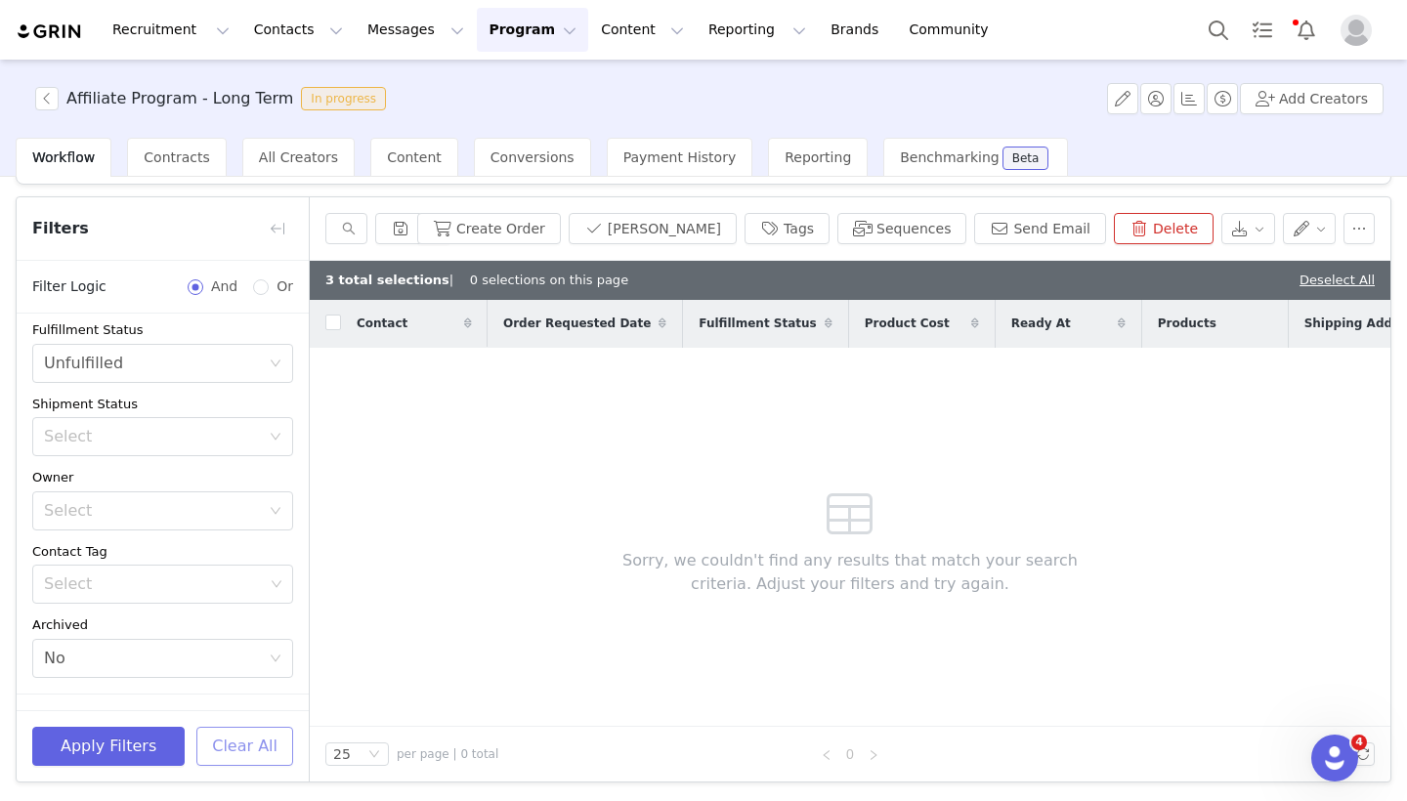
click at [246, 728] on button "Clear All" at bounding box center [244, 746] width 97 height 39
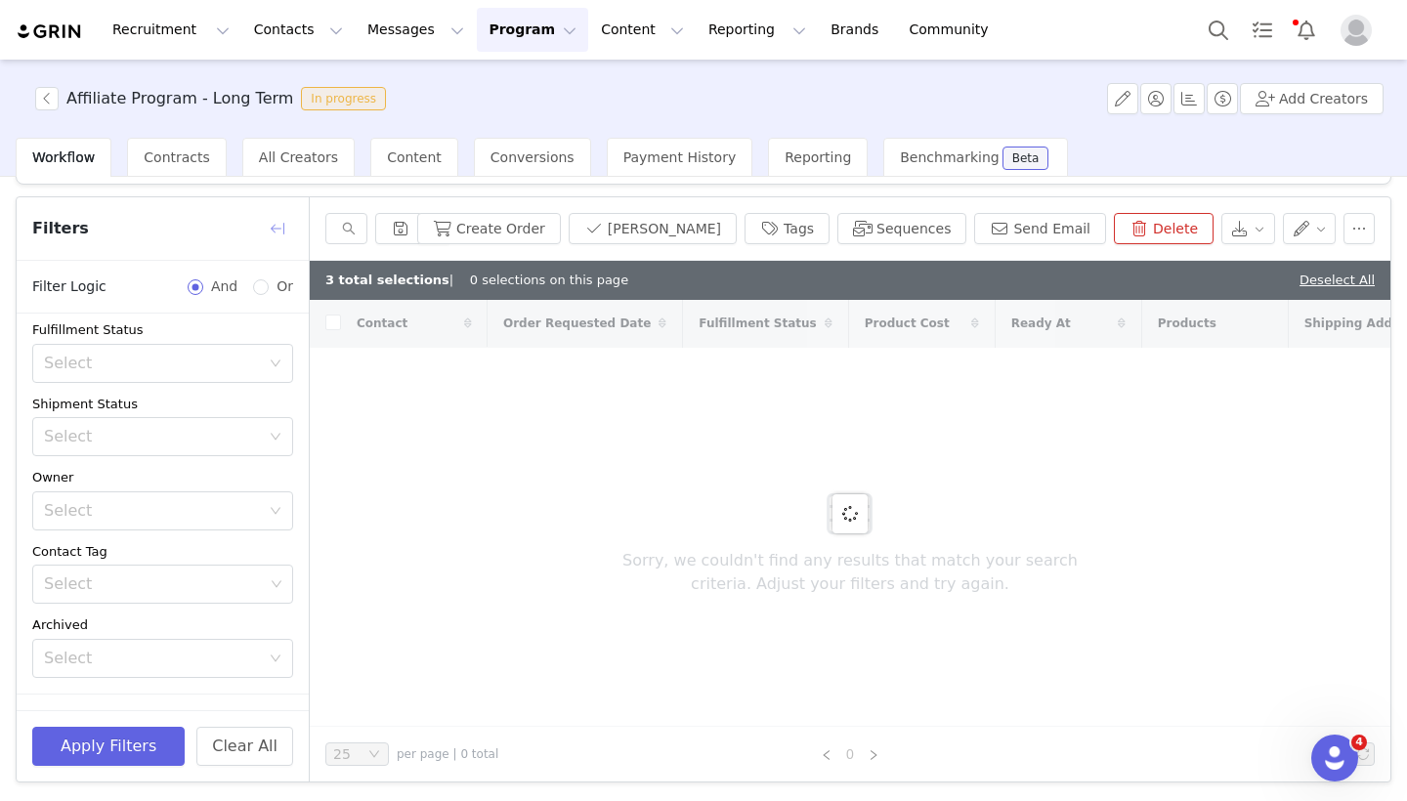
click at [269, 219] on button "button" at bounding box center [277, 228] width 31 height 31
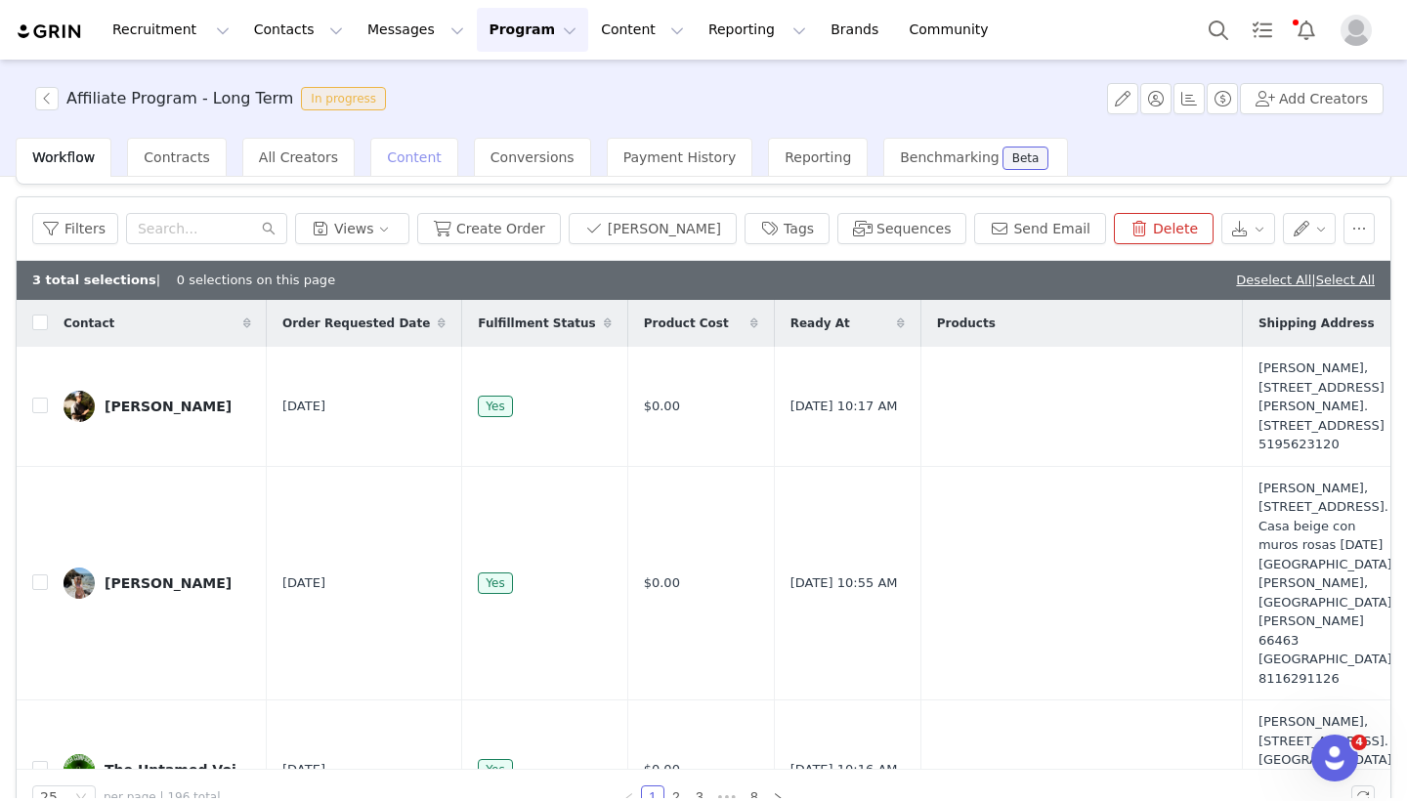
click at [408, 162] on span "Content" at bounding box center [414, 158] width 55 height 16
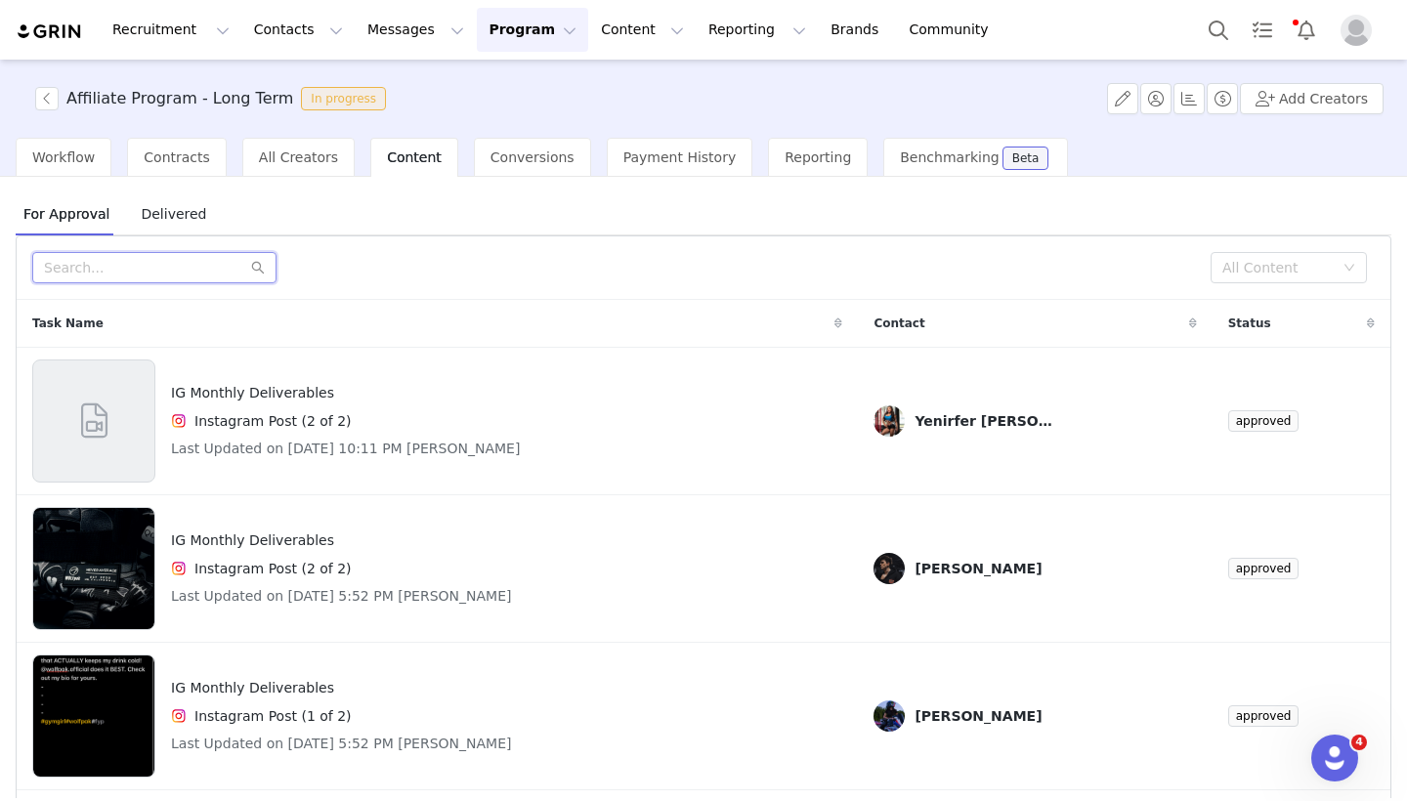
click at [194, 270] on input "text" at bounding box center [154, 267] width 244 height 31
type input "A"
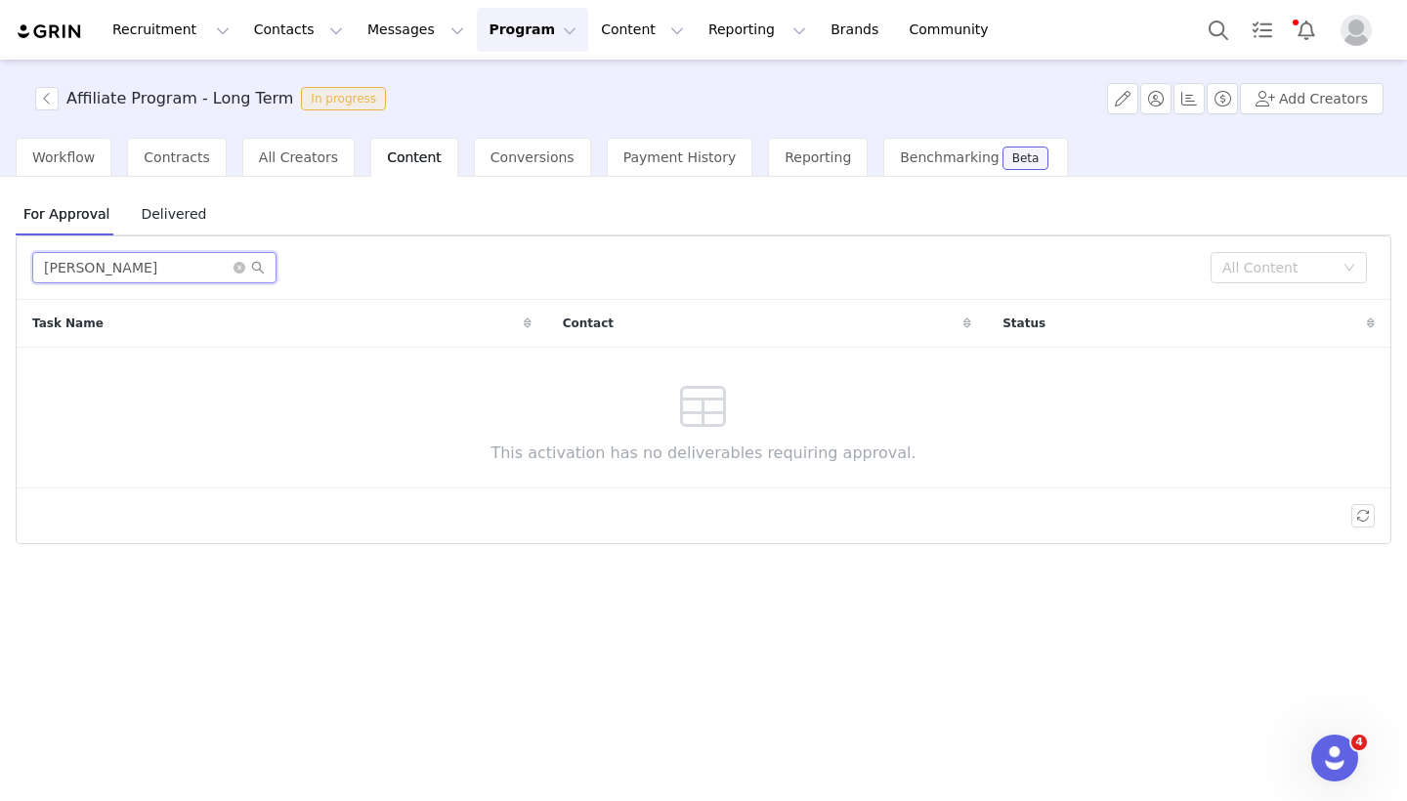
click at [80, 268] on input "[PERSON_NAME]" at bounding box center [154, 267] width 244 height 31
type input "U"
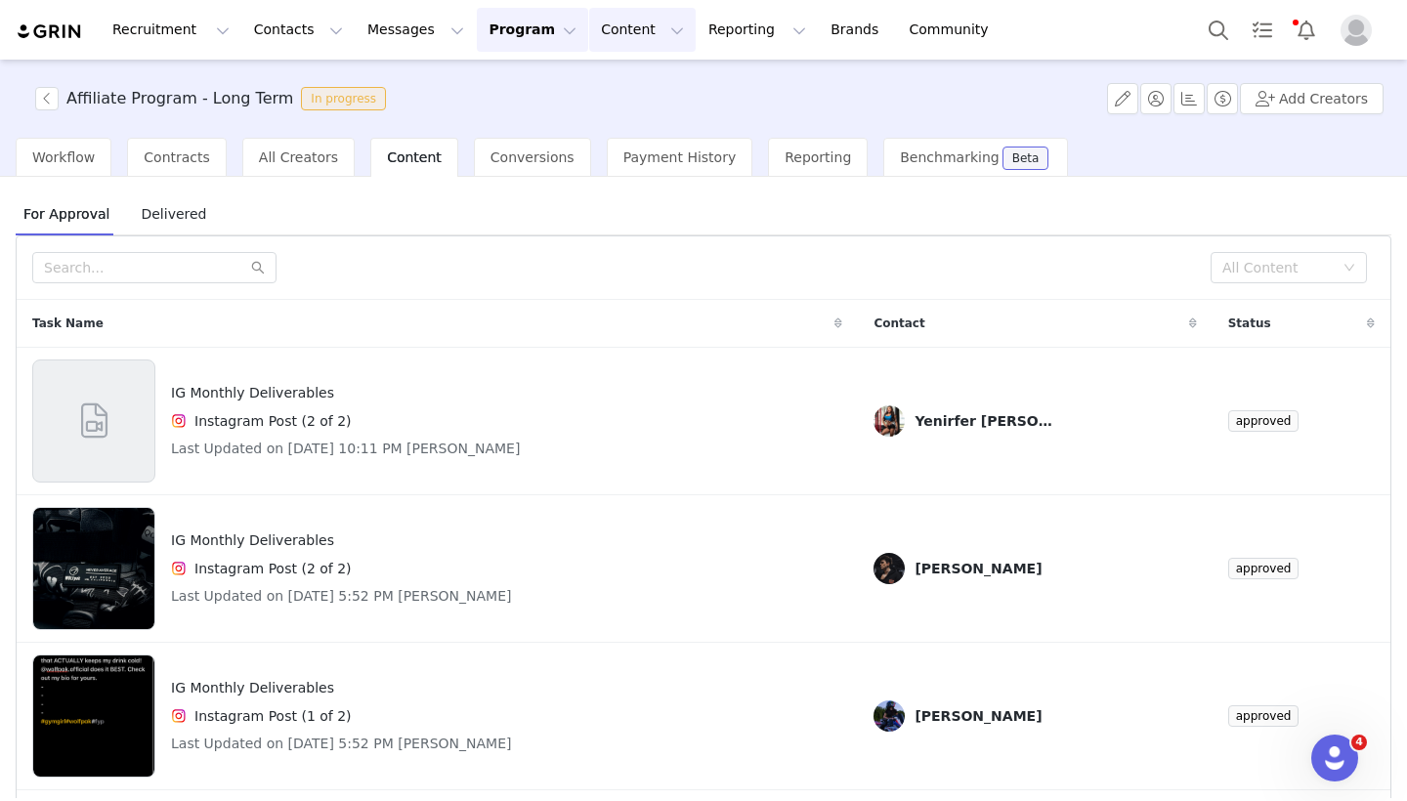
click at [604, 37] on button "Content Content" at bounding box center [642, 30] width 107 height 44
click at [607, 78] on p "Creator Content" at bounding box center [619, 86] width 109 height 21
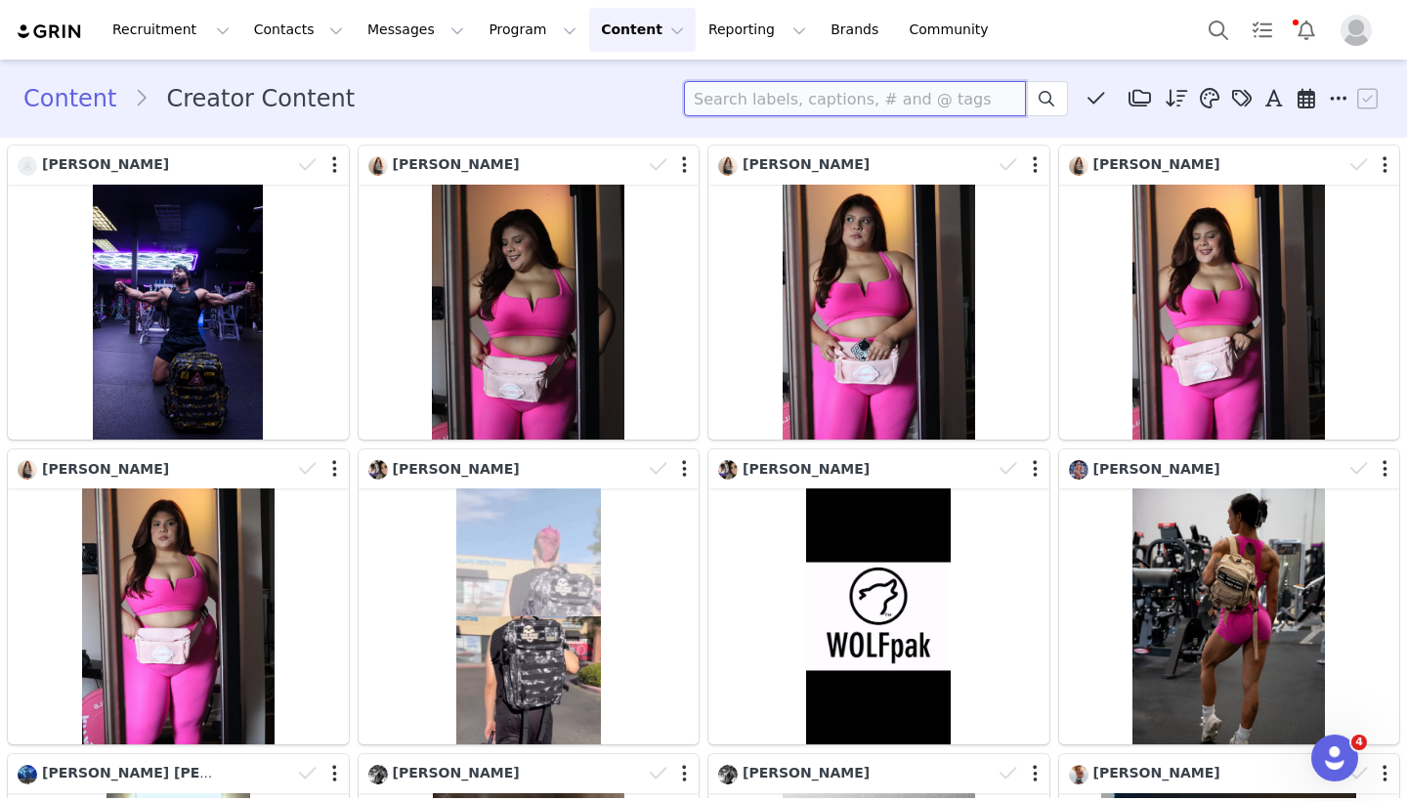
click at [862, 89] on input at bounding box center [855, 98] width 342 height 35
type input "L"
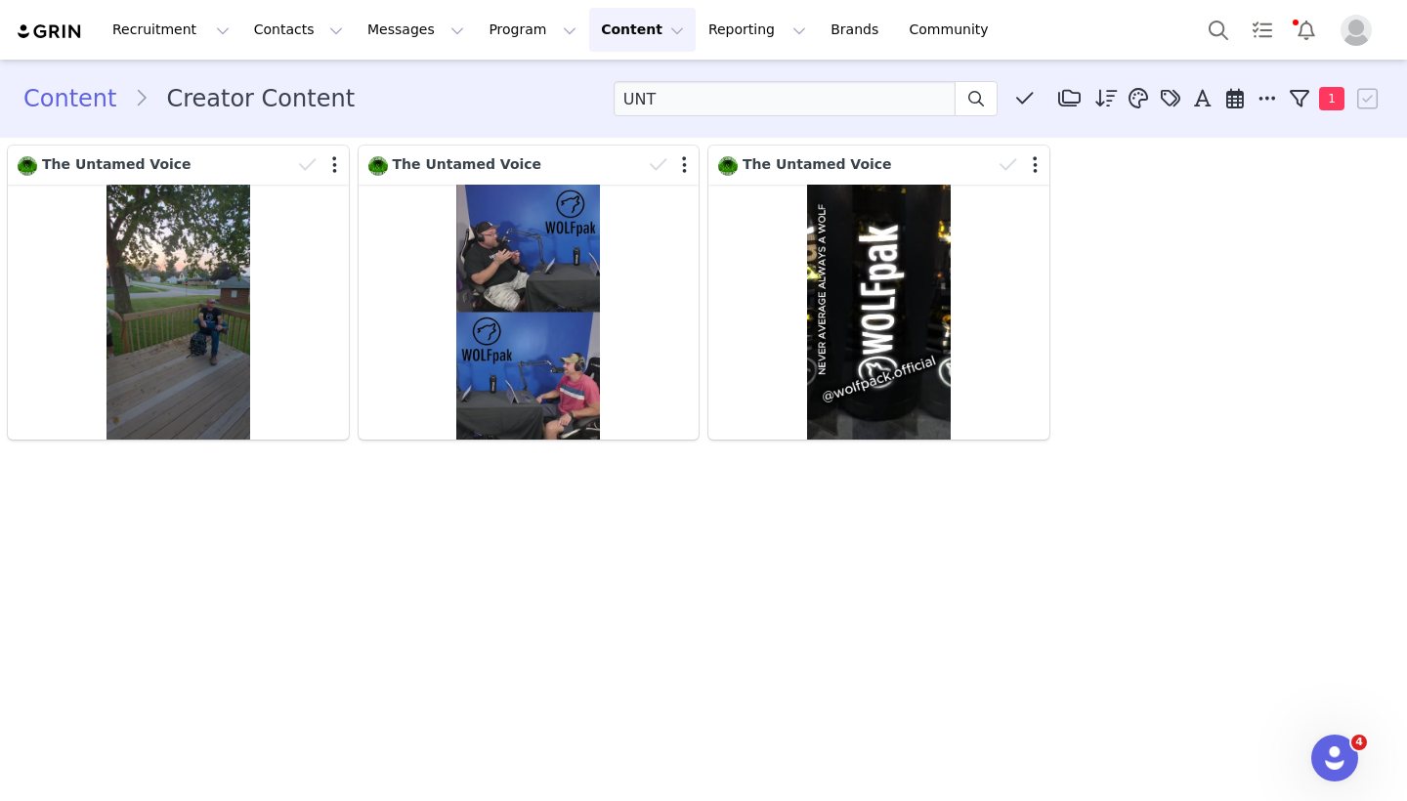
click at [715, 80] on div "Content Creator Content UNT Media Library (0) AFFiliate dowloads (0) WOLFpak AF…" at bounding box center [703, 98] width 1407 height 66
click at [715, 88] on input "UNT" at bounding box center [785, 98] width 342 height 35
type input "O"
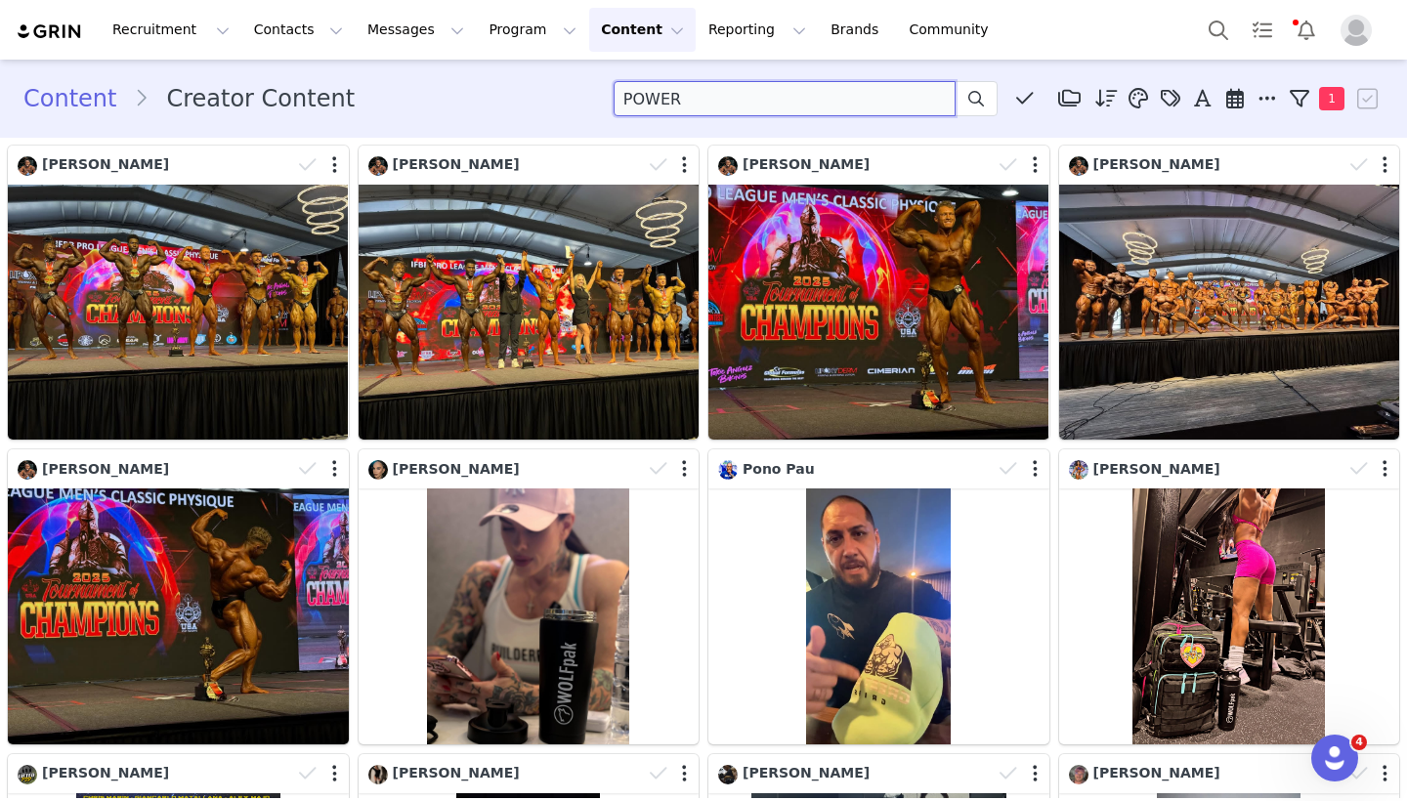
click at [712, 100] on input "POWER" at bounding box center [785, 98] width 342 height 35
type input "AUSTRIAN"
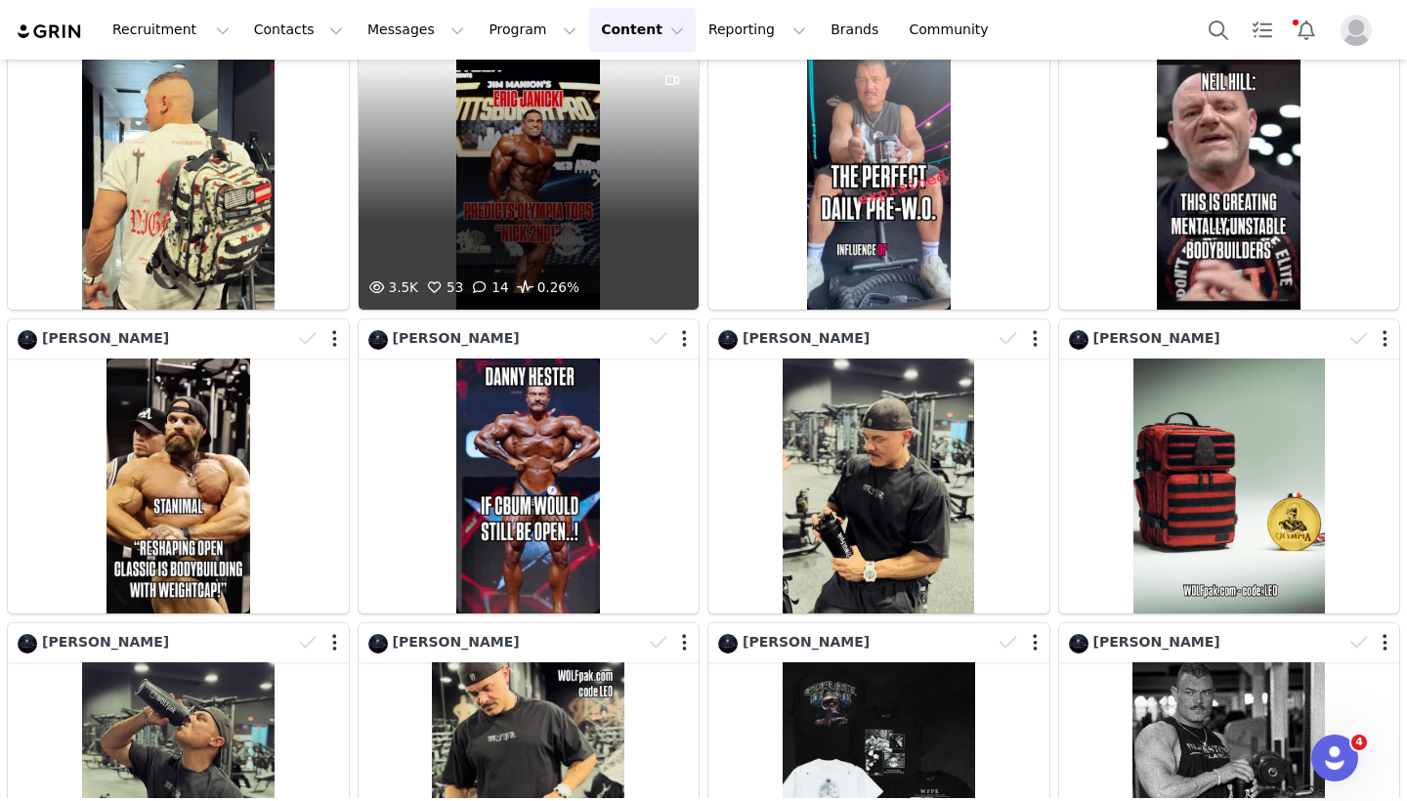
scroll to position [430, 0]
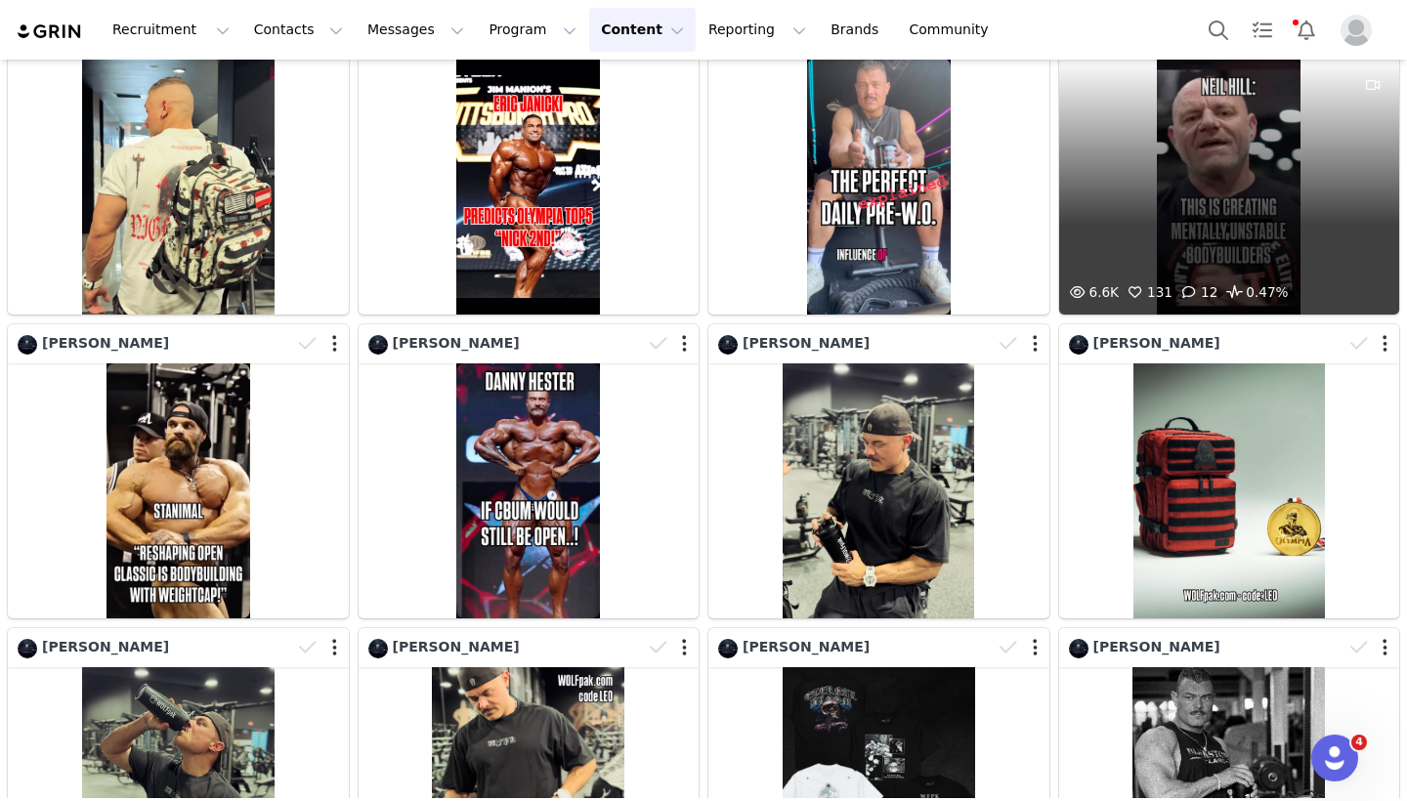
click at [1249, 203] on div "6.6K 131 12 0.47%" at bounding box center [1229, 186] width 341 height 255
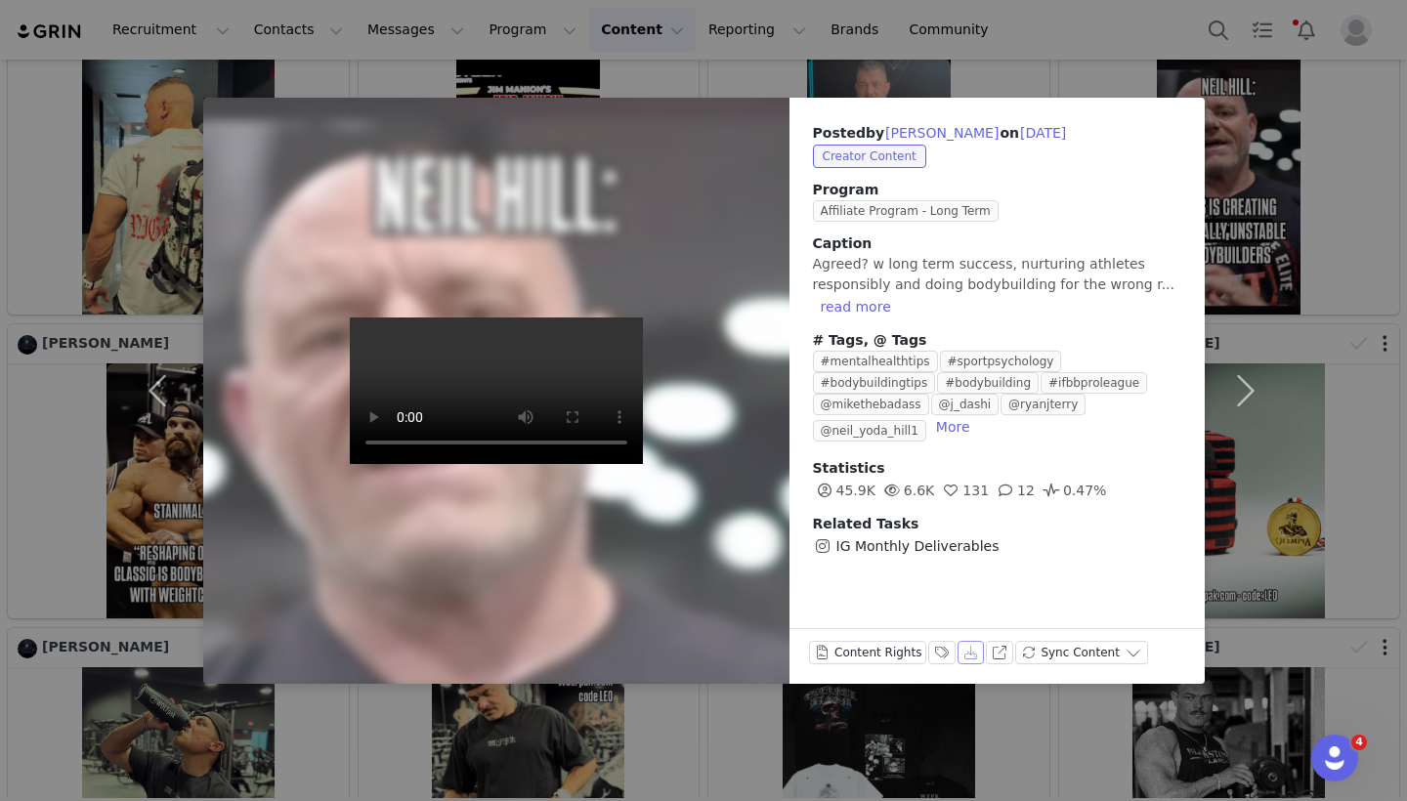
click at [964, 657] on button "Download" at bounding box center [971, 652] width 27 height 23
click at [1128, 85] on div "Posted by [PERSON_NAME] on [DATE] Creator Content Program Affiliate Program - L…" at bounding box center [703, 400] width 1407 height 801
